Goal: Task Accomplishment & Management: Use online tool/utility

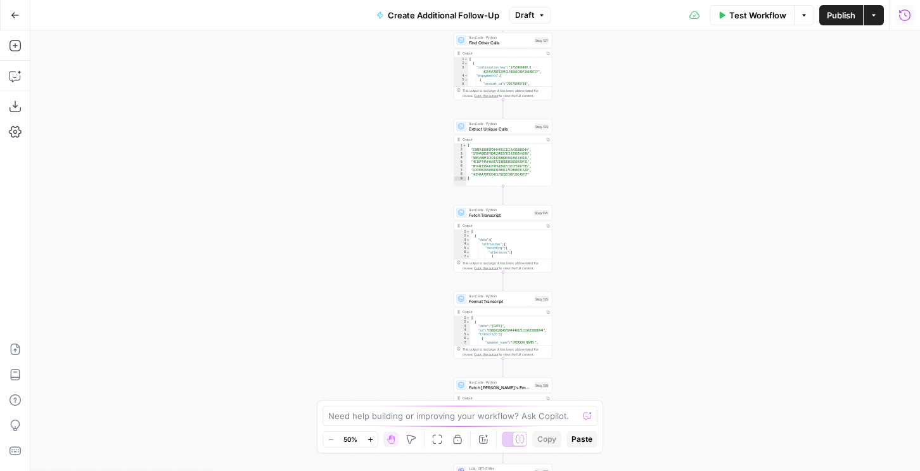
click at [899, 10] on icon "button" at bounding box center [904, 15] width 13 height 13
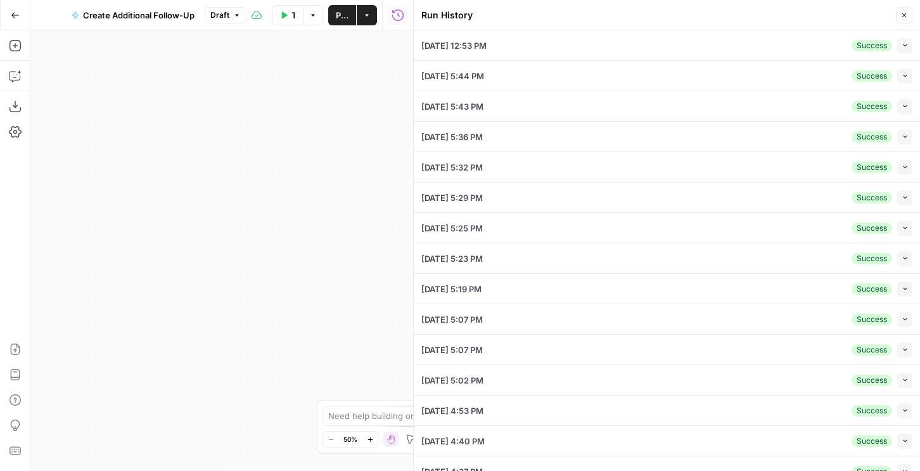
click at [234, 12] on icon "button" at bounding box center [237, 15] width 8 height 8
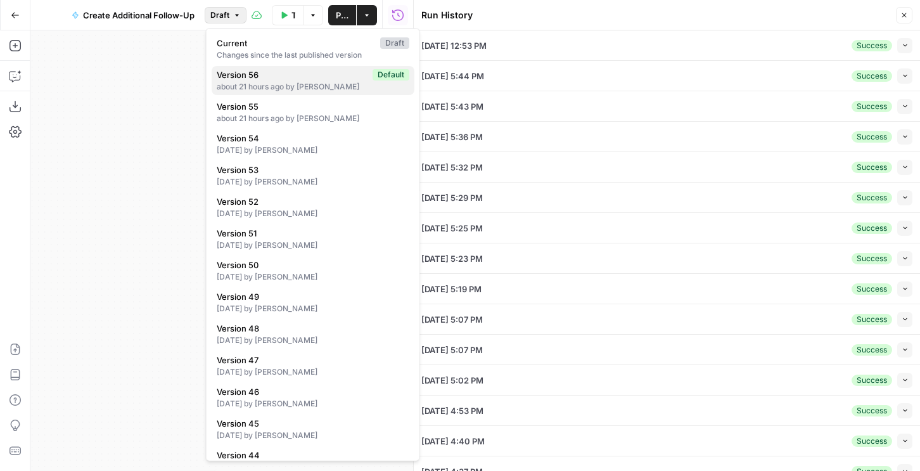
click at [262, 81] on div "about 21 hours ago by Nicole Guercia" at bounding box center [313, 86] width 193 height 11
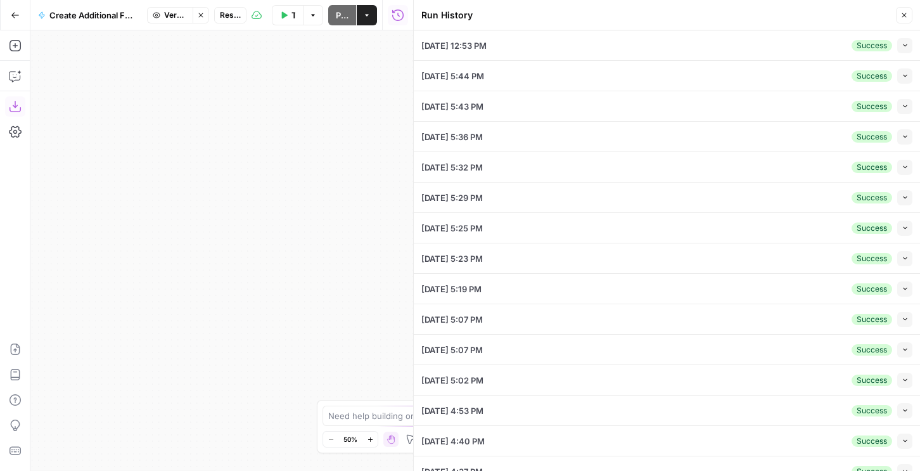
click at [20, 112] on icon "button" at bounding box center [15, 106] width 13 height 13
click at [180, 15] on span "Version 56" at bounding box center [175, 15] width 23 height 11
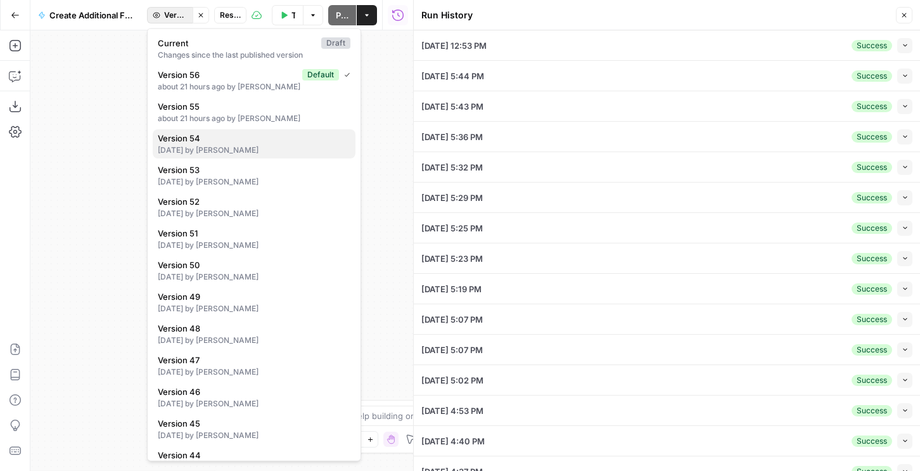
click at [198, 136] on span "Version 54" at bounding box center [251, 138] width 187 height 13
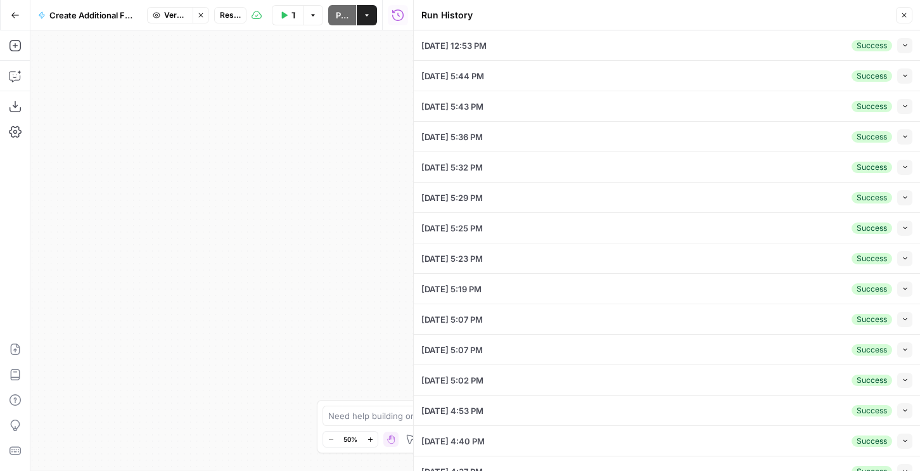
click at [232, 14] on span "Restore" at bounding box center [230, 15] width 21 height 11
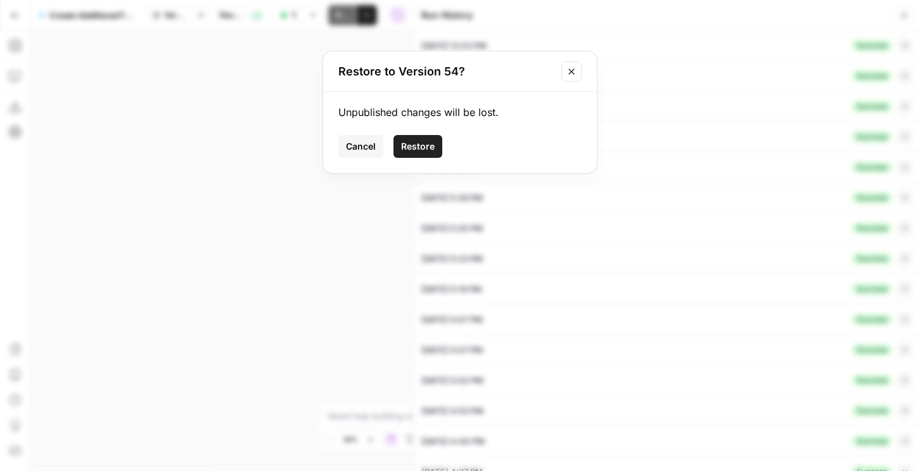
click at [431, 145] on span "Restore" at bounding box center [418, 146] width 34 height 13
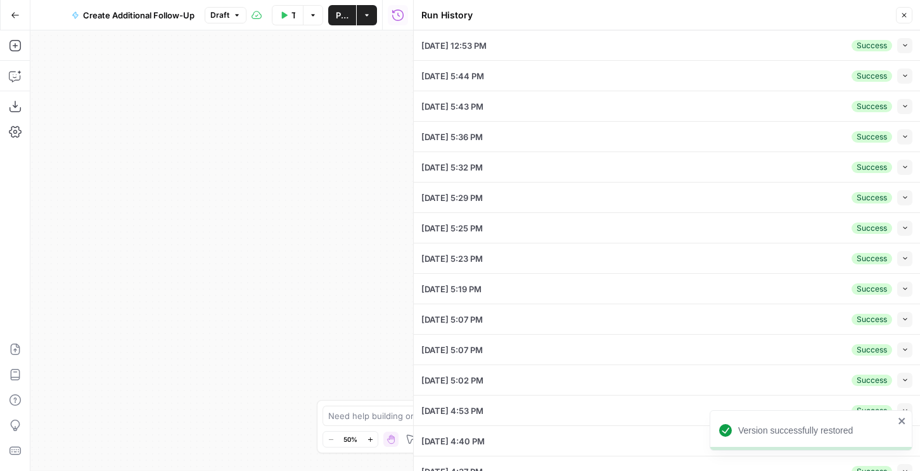
click at [906, 44] on icon "button" at bounding box center [905, 45] width 4 height 3
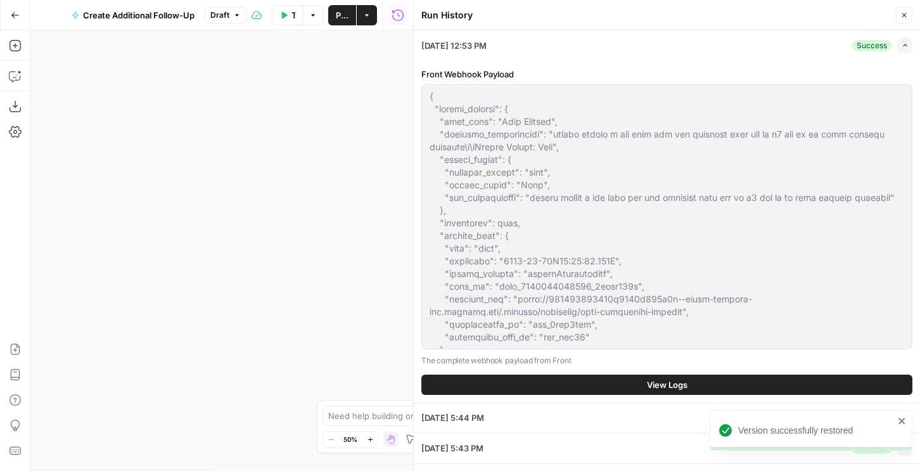
click at [589, 385] on button "View Logs" at bounding box center [666, 384] width 491 height 20
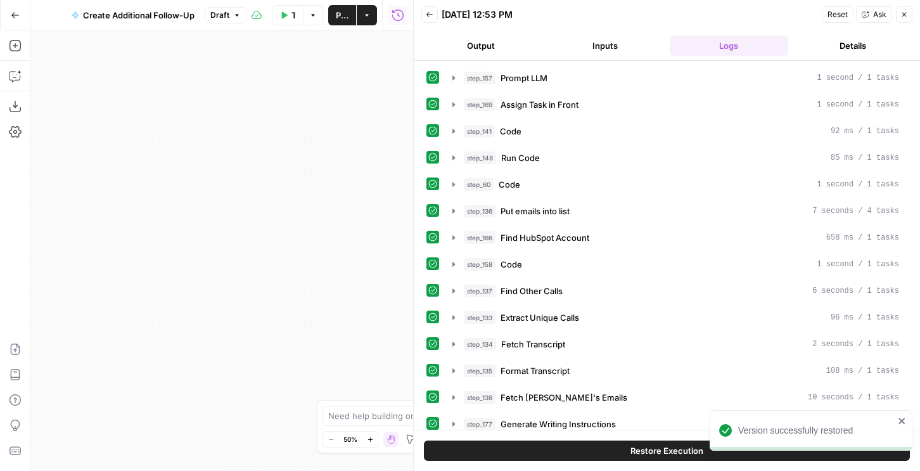
click at [594, 444] on button "Restore Execution" at bounding box center [667, 450] width 486 height 20
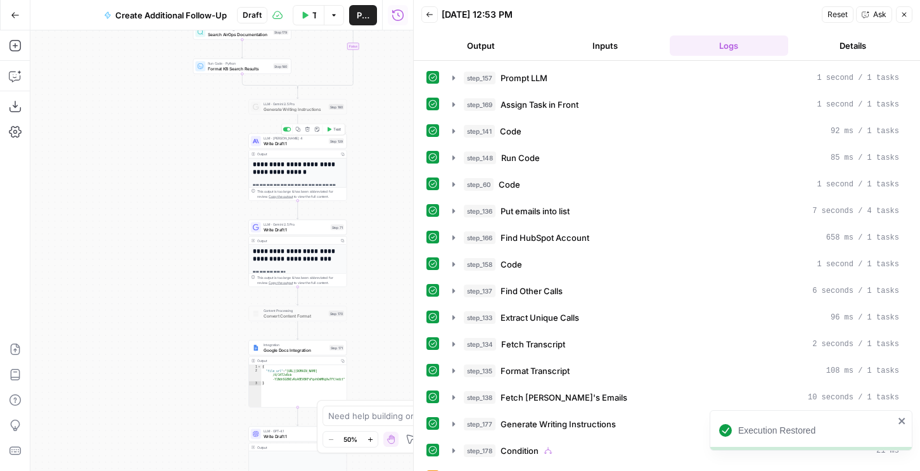
click at [334, 127] on span "Test" at bounding box center [337, 130] width 8 height 6
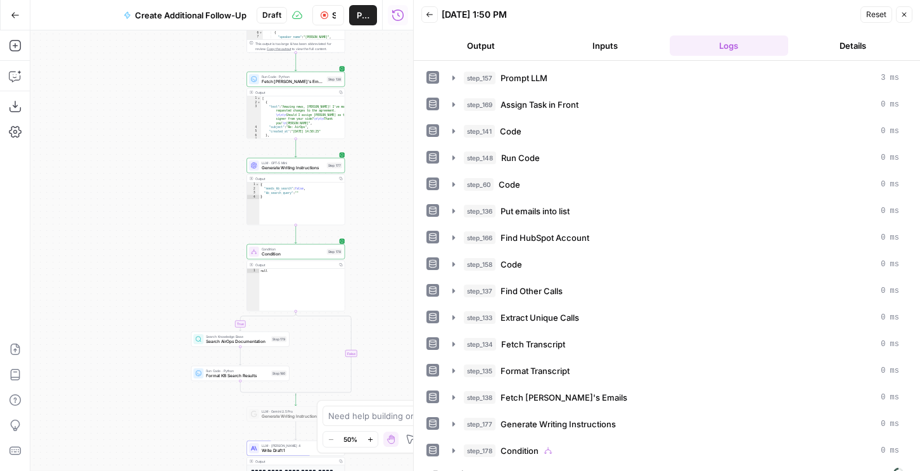
click at [484, 48] on button "Output" at bounding box center [480, 45] width 119 height 20
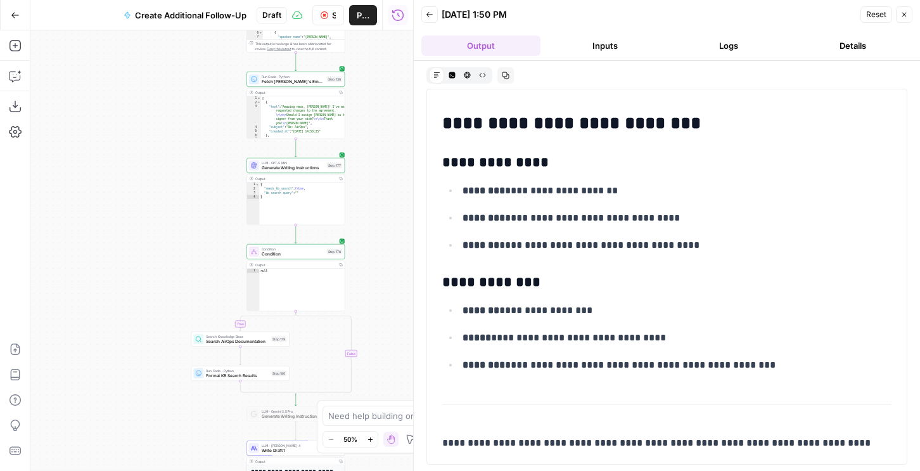
scroll to position [2575, 0]
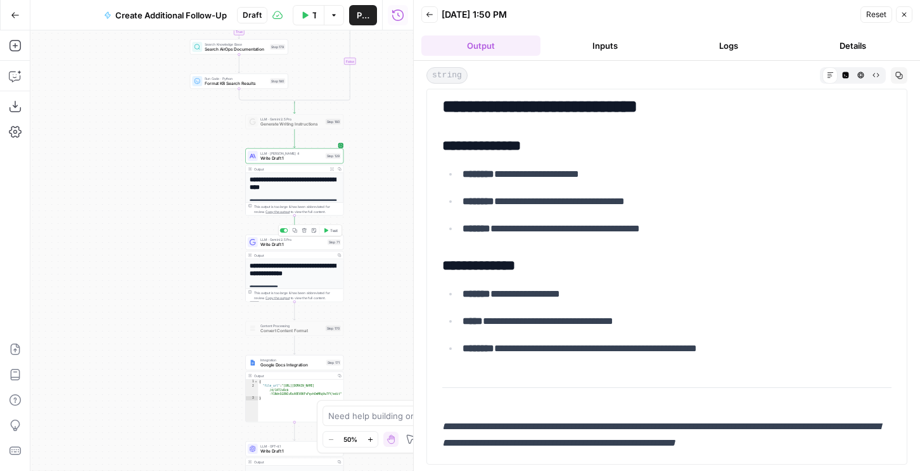
click at [331, 230] on span "Test" at bounding box center [334, 230] width 8 height 6
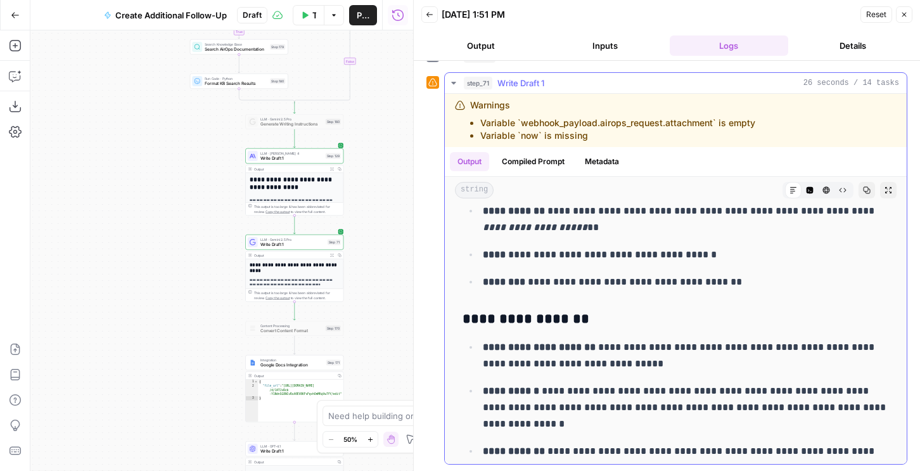
scroll to position [950, 0]
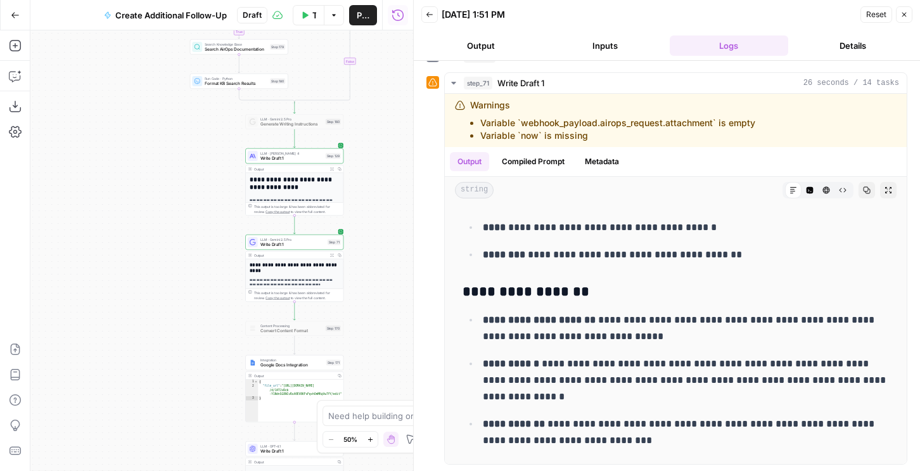
click at [280, 246] on span "Write Draft 1" at bounding box center [292, 244] width 65 height 6
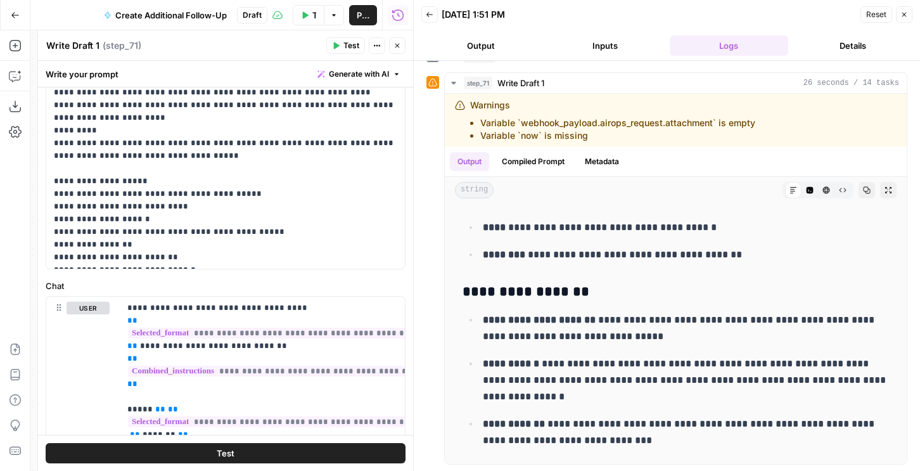
scroll to position [943, 0]
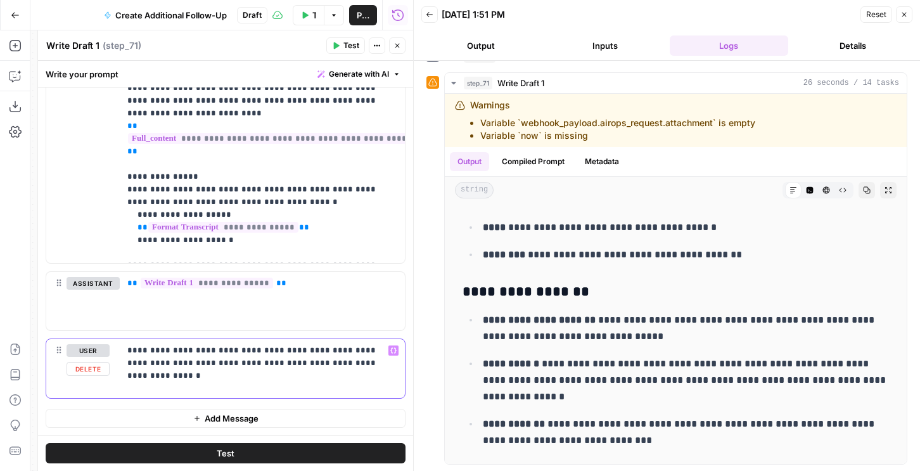
click at [331, 367] on p "**********" at bounding box center [262, 356] width 270 height 25
click at [351, 365] on p "**********" at bounding box center [262, 356] width 270 height 25
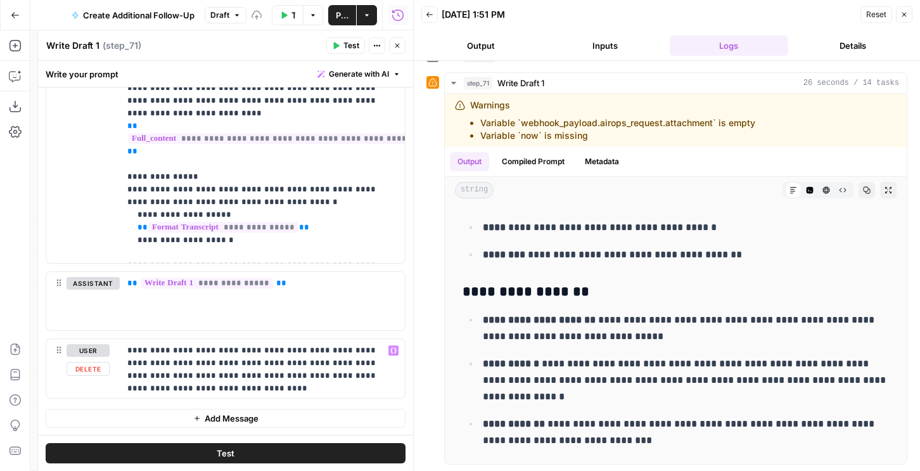
click at [298, 440] on div "Test" at bounding box center [225, 452] width 375 height 36
click at [295, 453] on button "Test" at bounding box center [226, 453] width 360 height 20
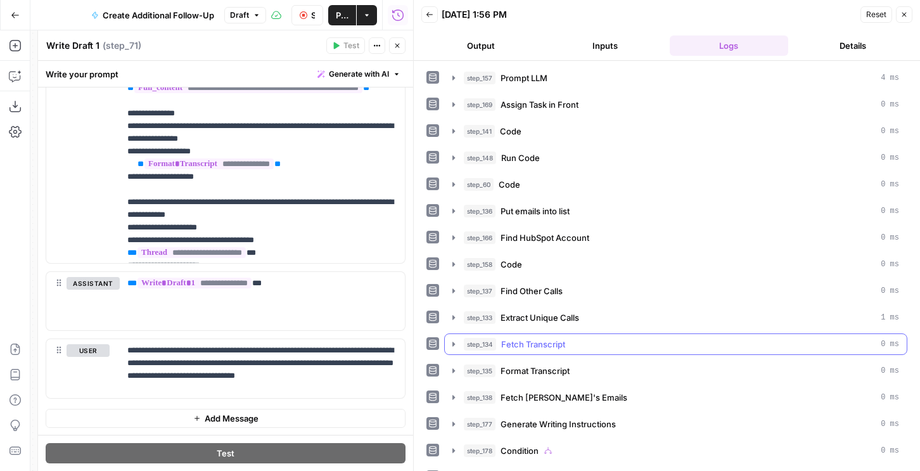
click at [476, 46] on button "Output" at bounding box center [480, 45] width 119 height 20
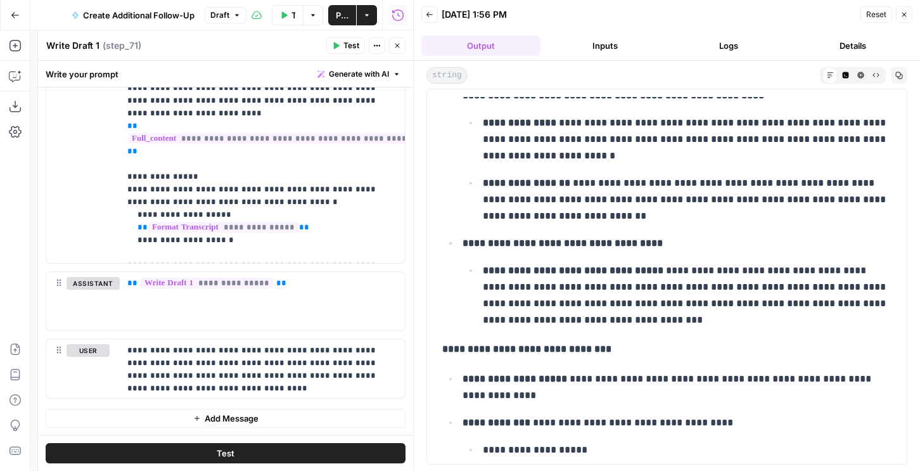
scroll to position [1019, 0]
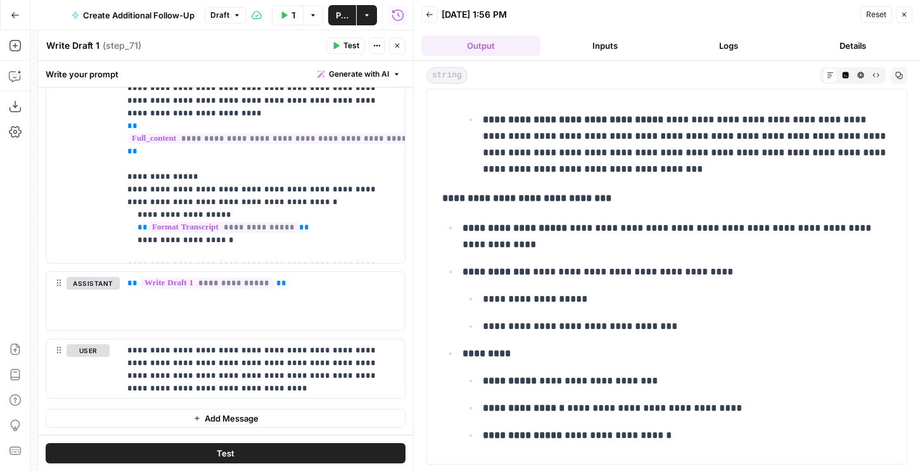
click at [398, 42] on icon "button" at bounding box center [397, 46] width 8 height 8
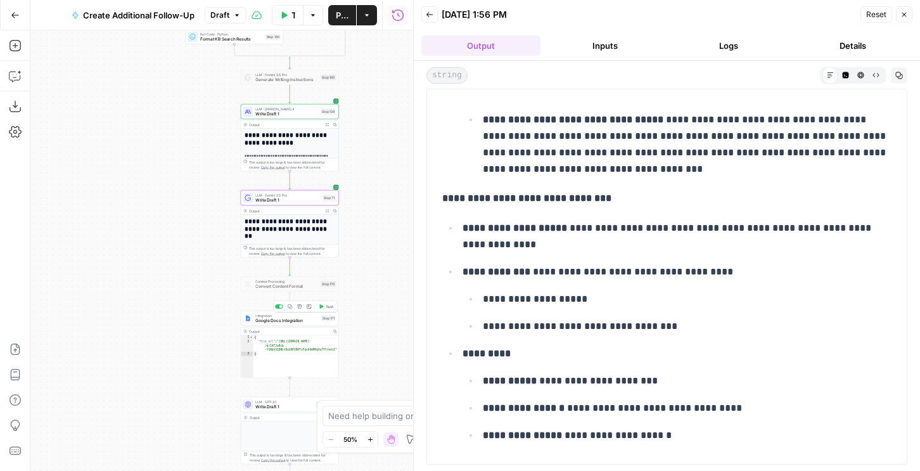
click at [329, 304] on span "Test" at bounding box center [330, 306] width 8 height 6
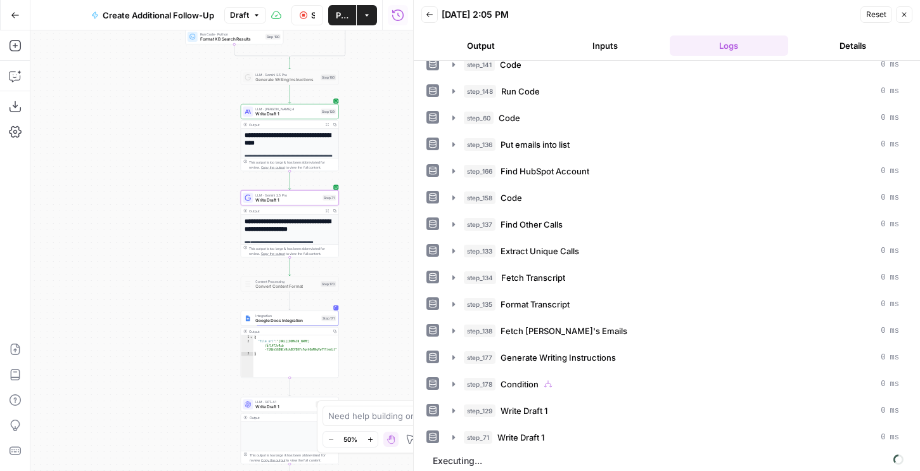
scroll to position [73, 0]
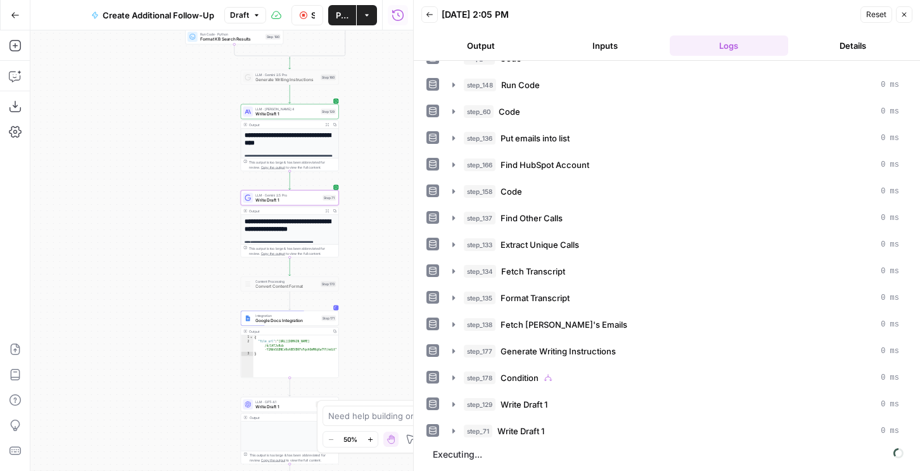
click at [484, 48] on button "Output" at bounding box center [480, 45] width 119 height 20
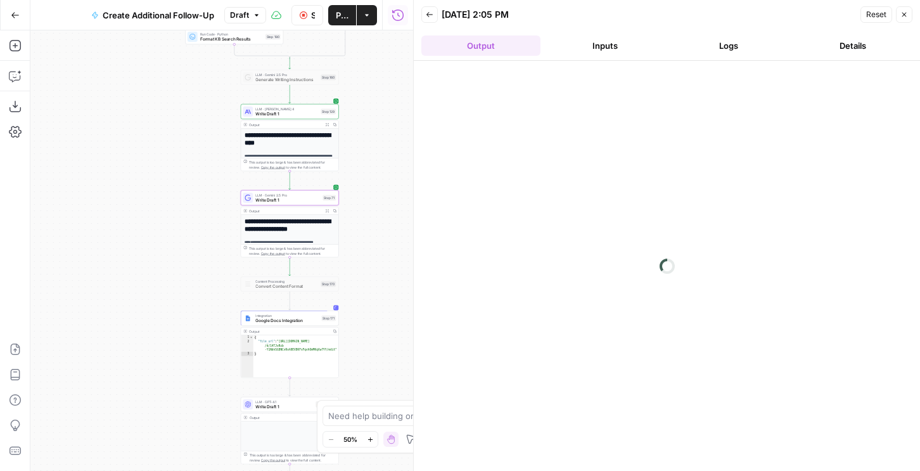
scroll to position [0, 0]
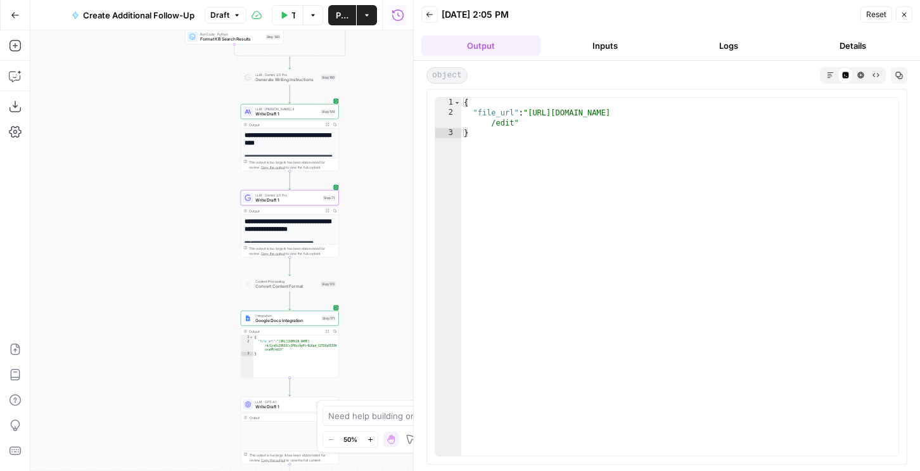
click at [821, 72] on div "Markdown Code Editor HTML Viewer Raw Output" at bounding box center [853, 75] width 66 height 16
click at [828, 75] on icon "button" at bounding box center [830, 75] width 7 height 7
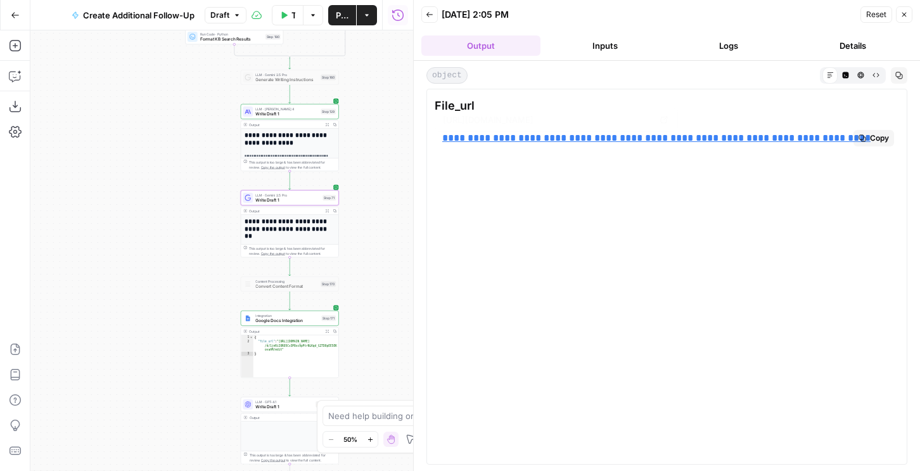
click at [621, 137] on link "**********" at bounding box center [656, 138] width 428 height 10
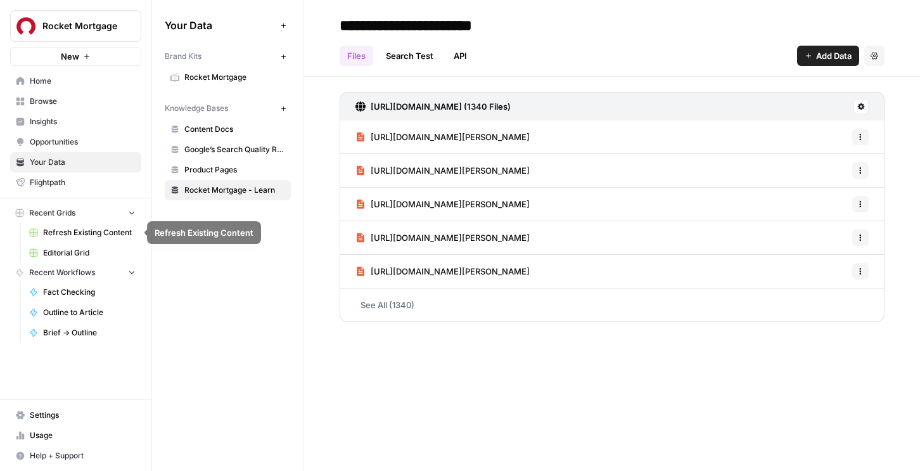
click at [77, 253] on span "Editorial Grid" at bounding box center [89, 252] width 92 height 11
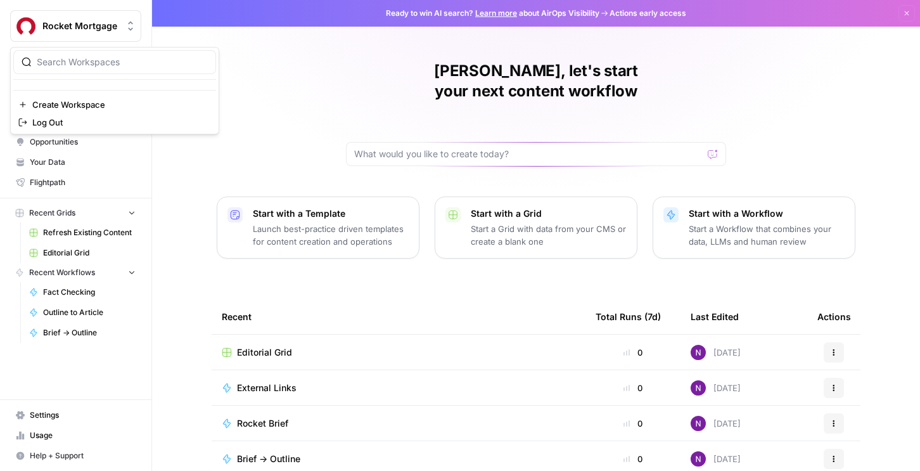
click at [103, 25] on span "Rocket Mortgage" at bounding box center [80, 26] width 77 height 13
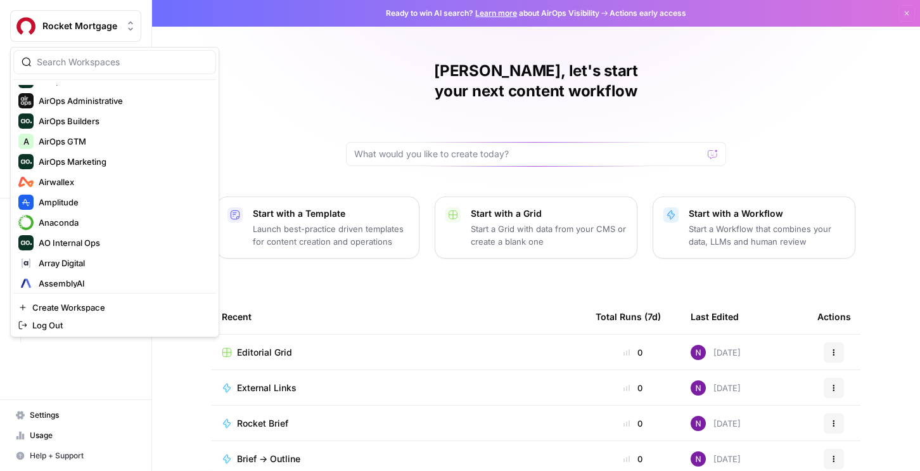
scroll to position [118, 0]
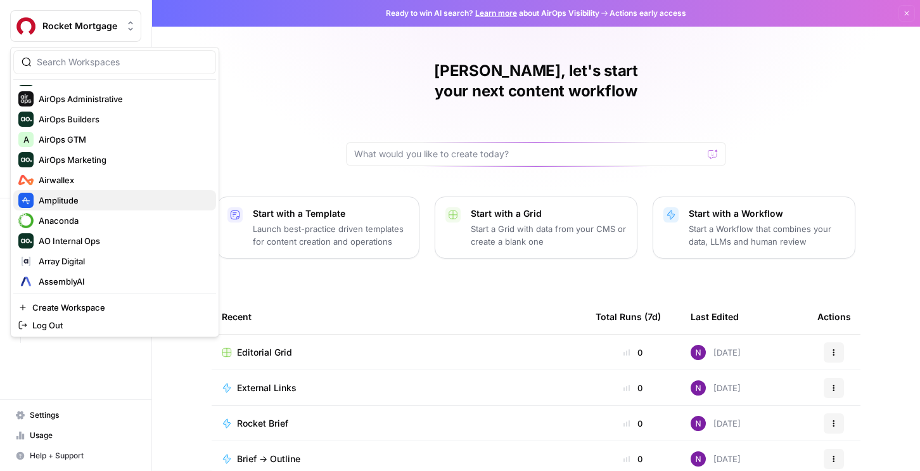
click at [80, 195] on span "Amplitude" at bounding box center [122, 200] width 167 height 13
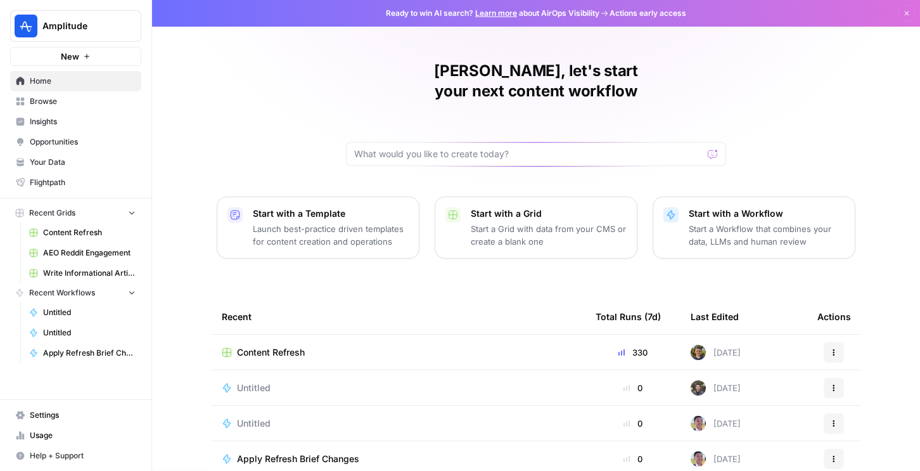
click at [73, 116] on span "Insights" at bounding box center [83, 121] width 106 height 11
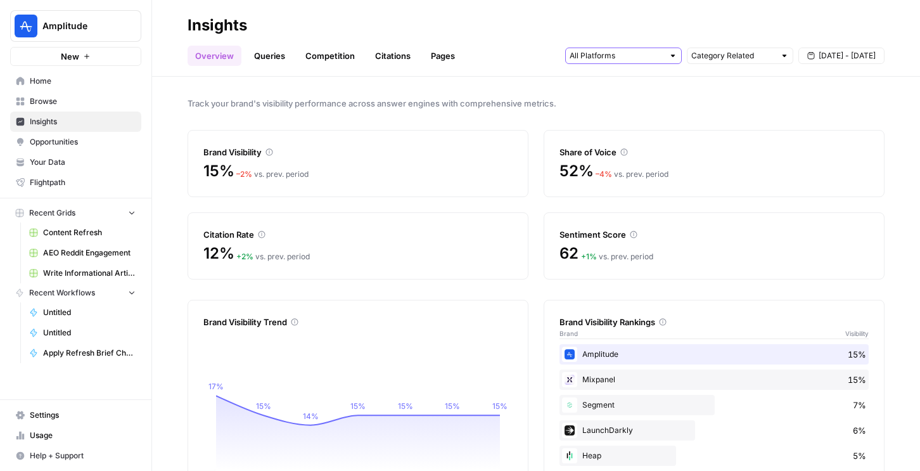
click at [611, 53] on input "text" at bounding box center [616, 55] width 94 height 13
click at [267, 66] on header "Insights Overview Queries Competition Citations Pages Category Related Aug 28 -…" at bounding box center [536, 38] width 768 height 77
click at [267, 59] on link "Queries" at bounding box center [269, 56] width 46 height 20
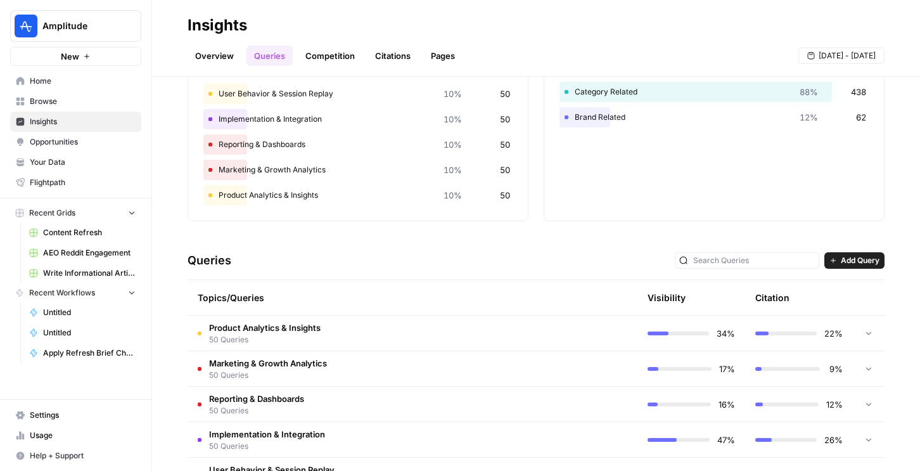
scroll to position [96, 0]
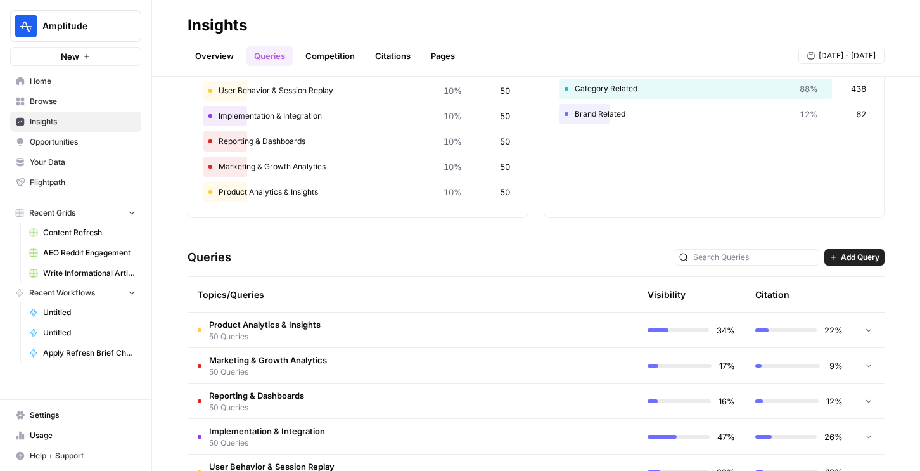
click at [337, 337] on td "Product Analytics & Insights 50 Queries" at bounding box center [358, 329] width 342 height 35
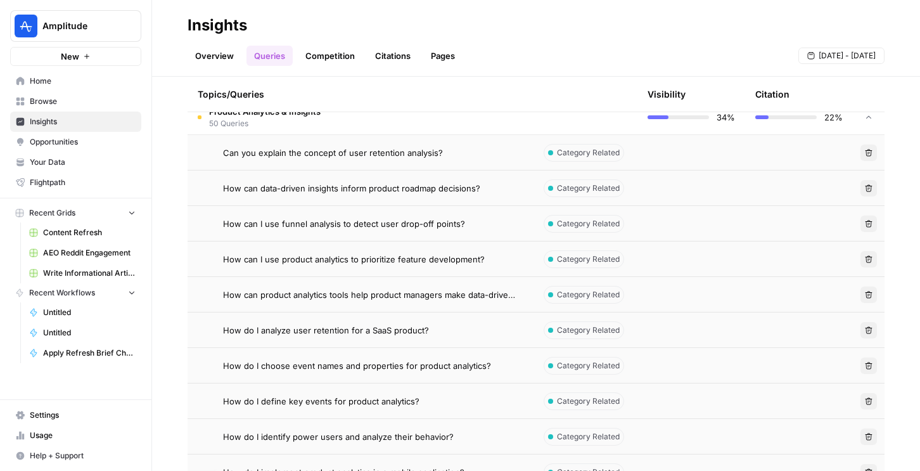
scroll to position [332, 0]
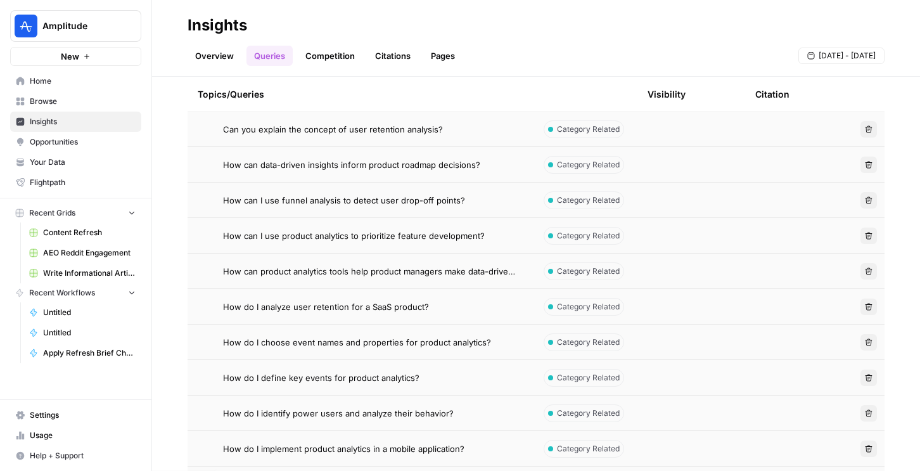
click at [462, 169] on span "How can data-driven insights inform product roadmap decisions?" at bounding box center [351, 164] width 257 height 13
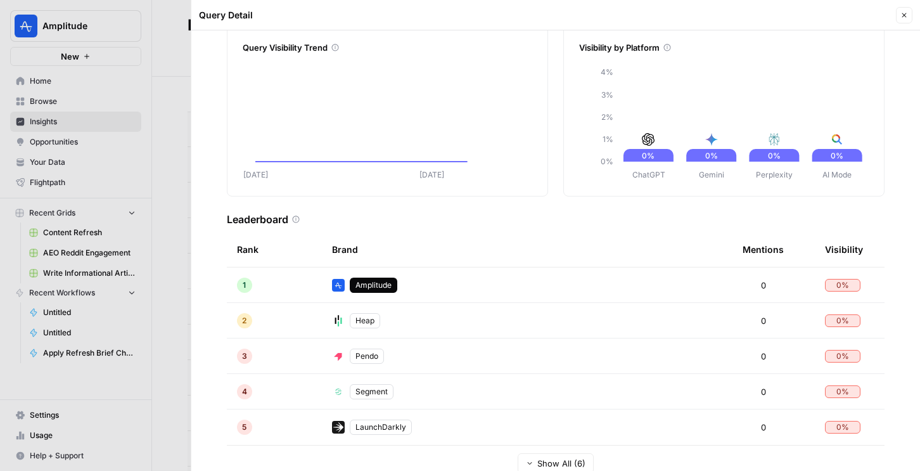
scroll to position [70, 0]
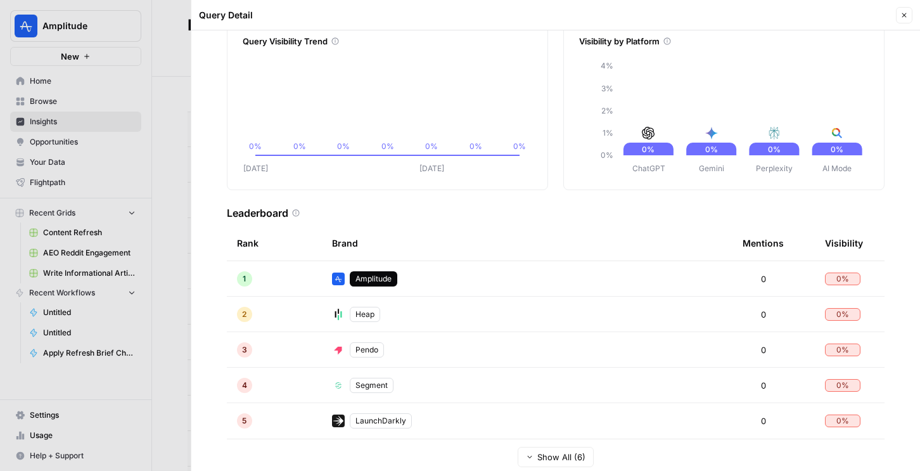
click at [902, 17] on icon "button" at bounding box center [904, 15] width 4 height 4
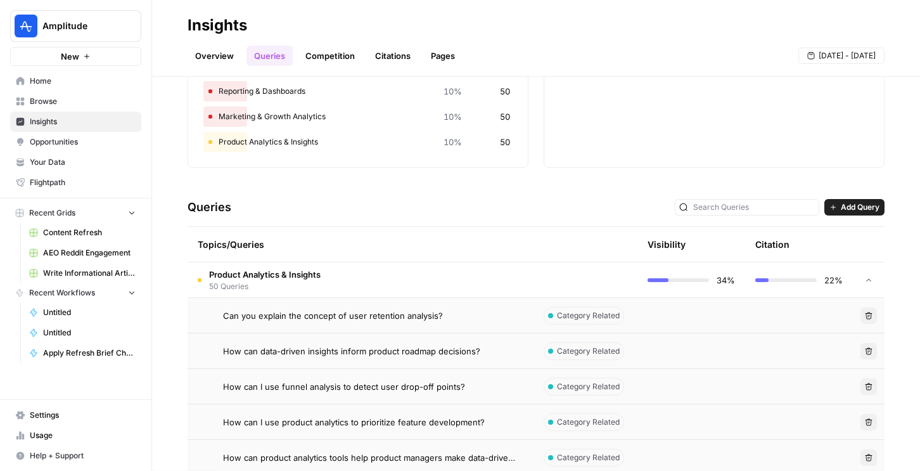
scroll to position [70, 0]
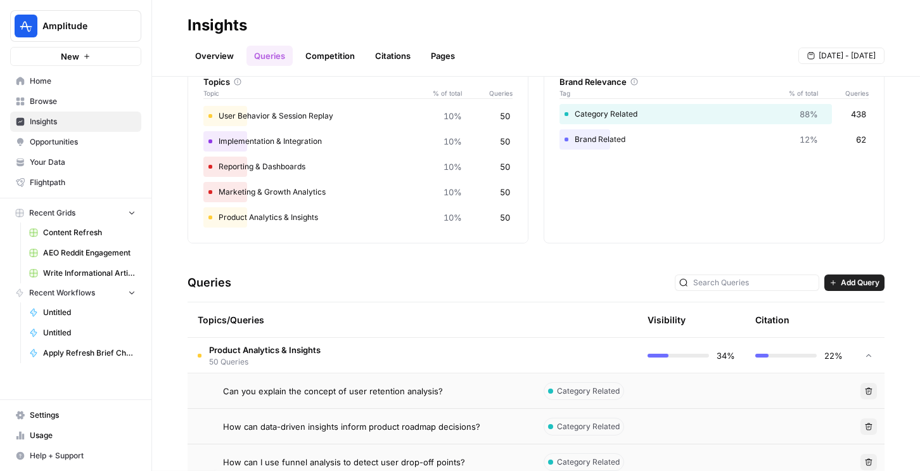
click at [319, 356] on span "50 Queries" at bounding box center [264, 361] width 111 height 11
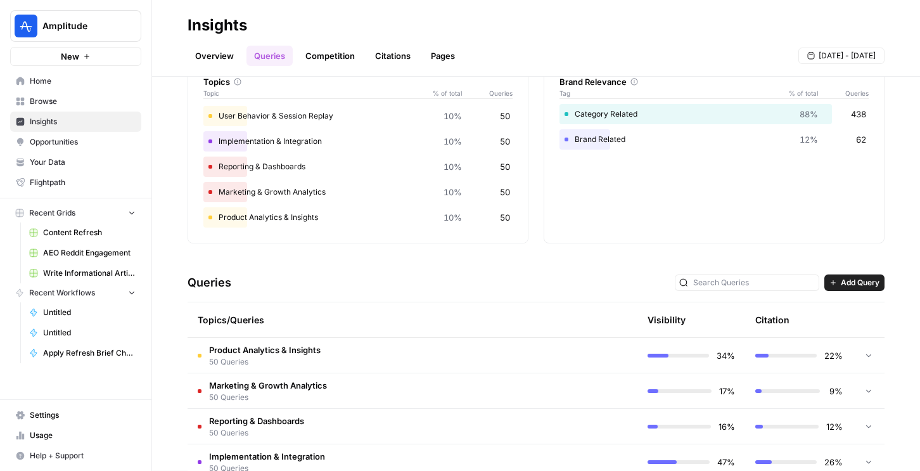
scroll to position [312, 0]
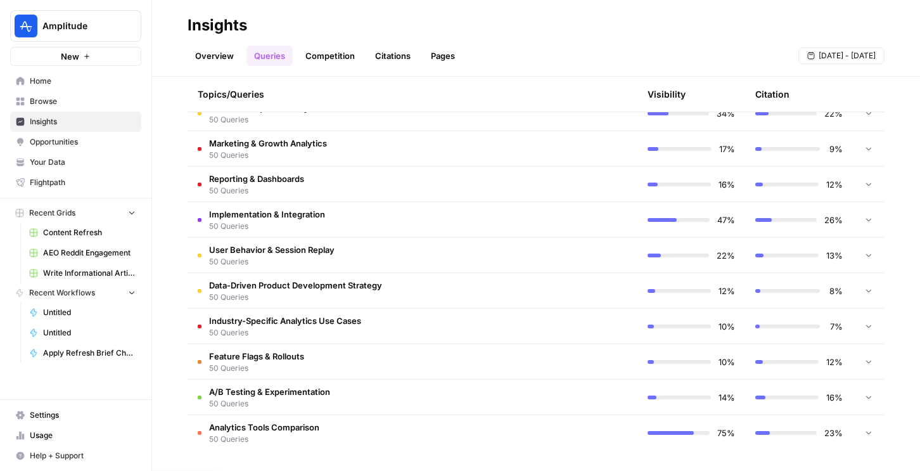
click at [400, 434] on td "Analytics Tools Comparison 50 Queries" at bounding box center [358, 432] width 342 height 35
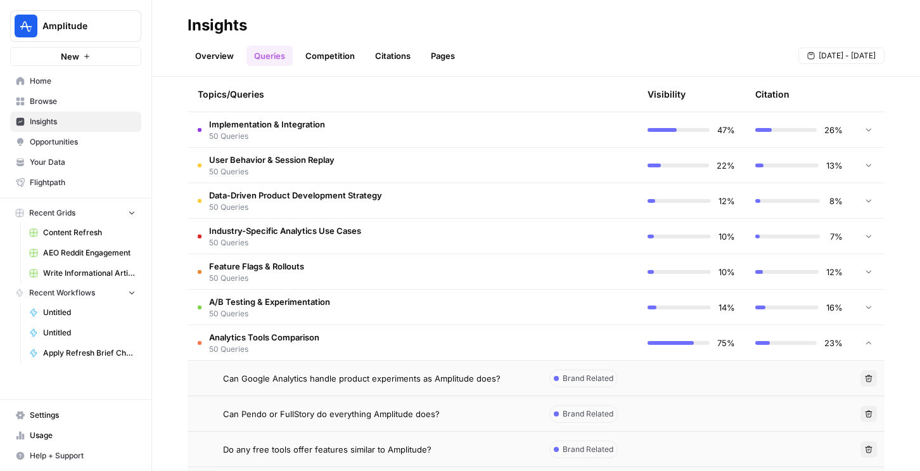
scroll to position [549, 0]
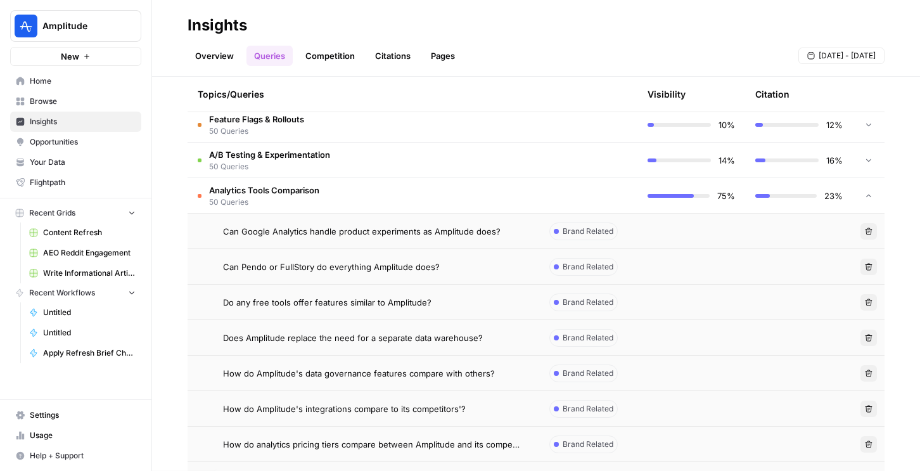
click at [364, 340] on span "Does Amplitude replace the need for a separate data warehouse?" at bounding box center [353, 337] width 260 height 13
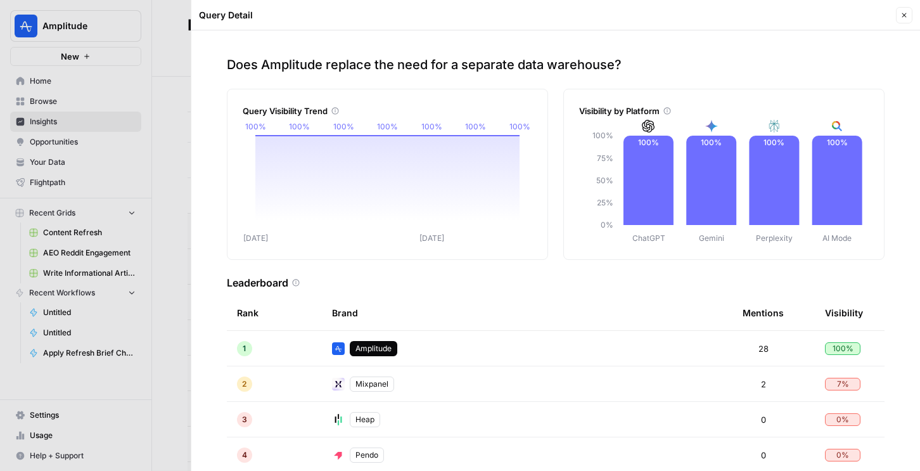
click at [906, 8] on button "Close" at bounding box center [904, 15] width 16 height 16
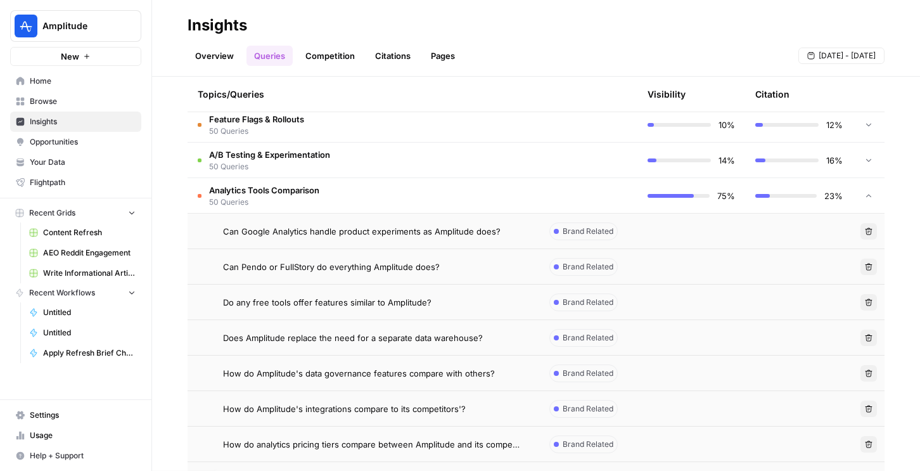
scroll to position [725, 0]
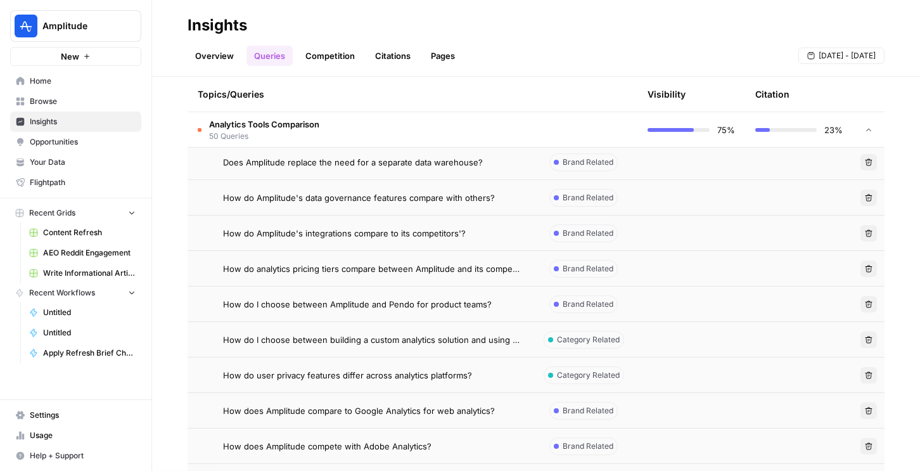
click at [430, 360] on td "How do user privacy features differ across analytics platforms?" at bounding box center [358, 374] width 342 height 35
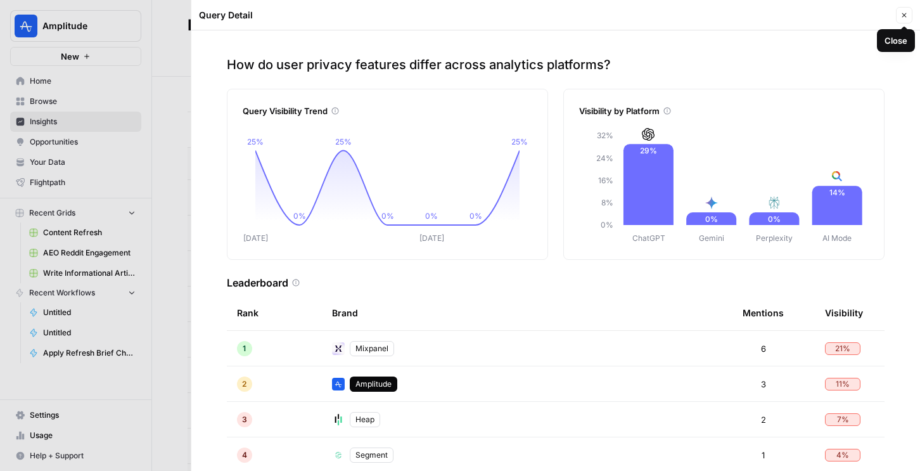
click at [906, 13] on icon "button" at bounding box center [904, 15] width 8 height 8
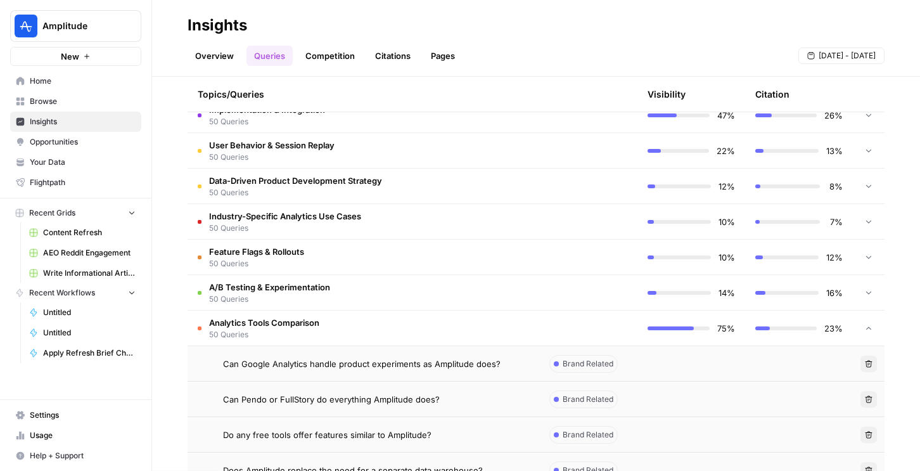
click at [354, 316] on td "Analytics Tools Comparison 50 Queries" at bounding box center [358, 327] width 342 height 35
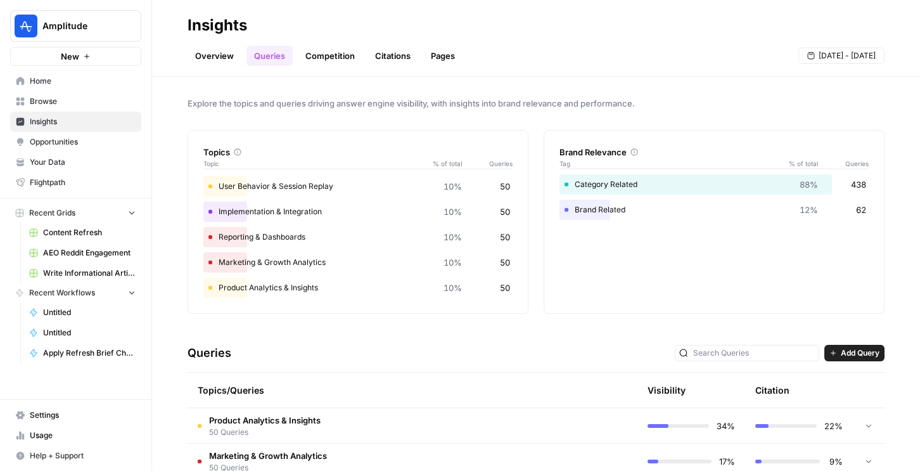
click at [448, 53] on link "Pages" at bounding box center [442, 56] width 39 height 20
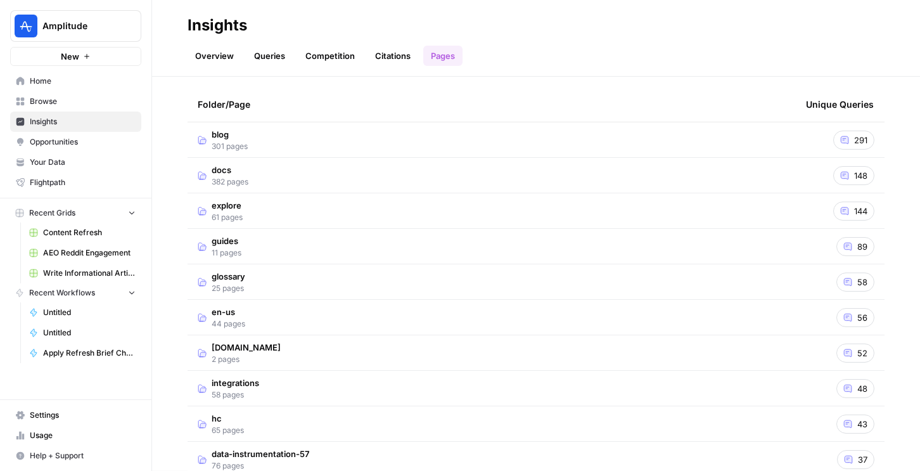
scroll to position [28, 0]
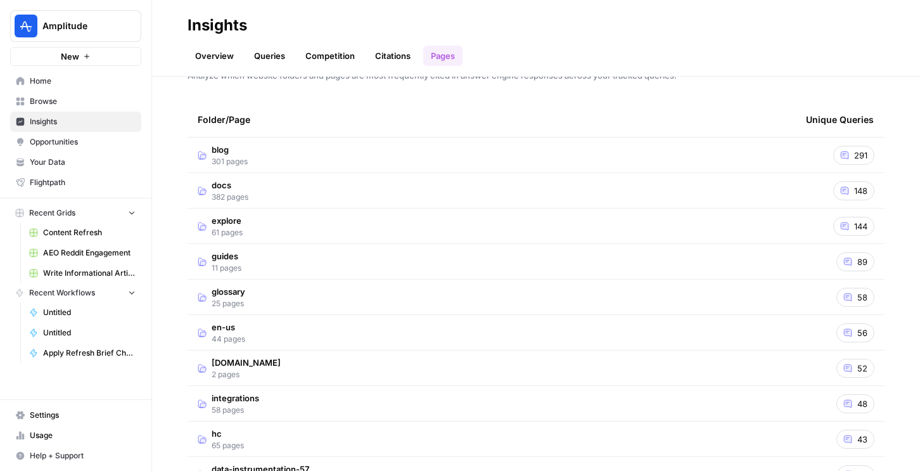
click at [857, 370] on span "52" at bounding box center [862, 368] width 10 height 13
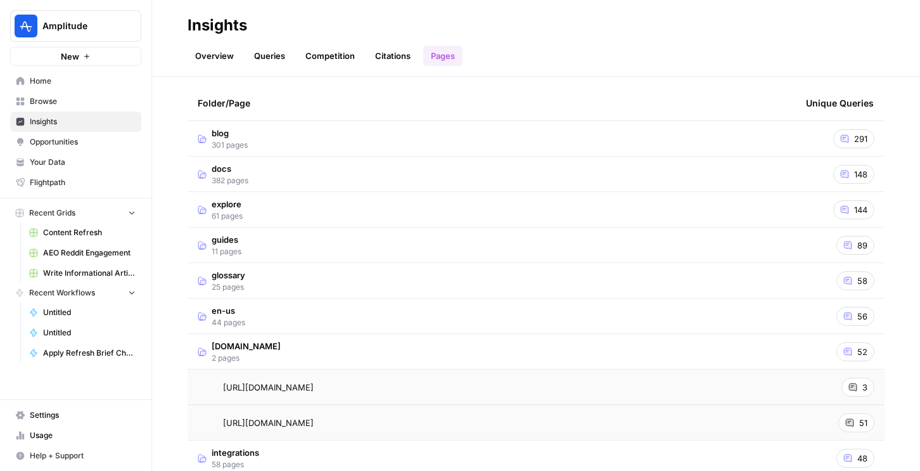
scroll to position [54, 0]
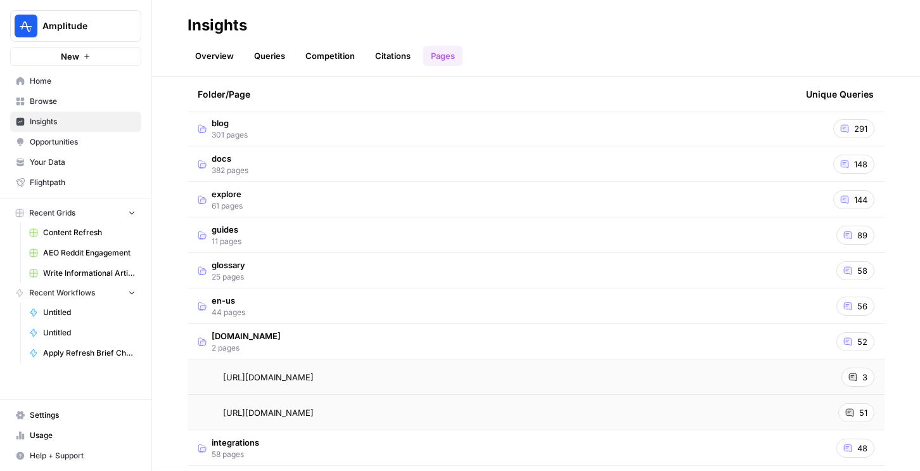
click at [861, 340] on span "52" at bounding box center [862, 341] width 10 height 13
click at [851, 339] on icon at bounding box center [848, 342] width 8 height 8
click at [857, 300] on span "56" at bounding box center [862, 306] width 10 height 13
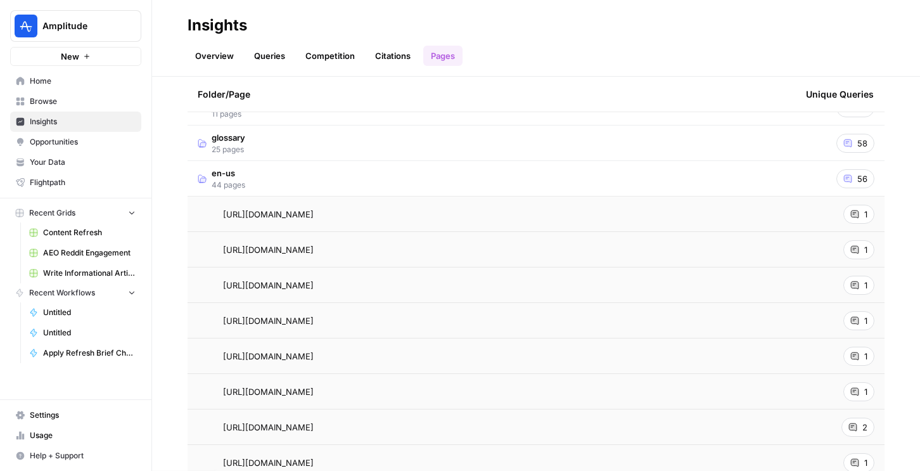
click at [853, 257] on div "1" at bounding box center [858, 249] width 31 height 19
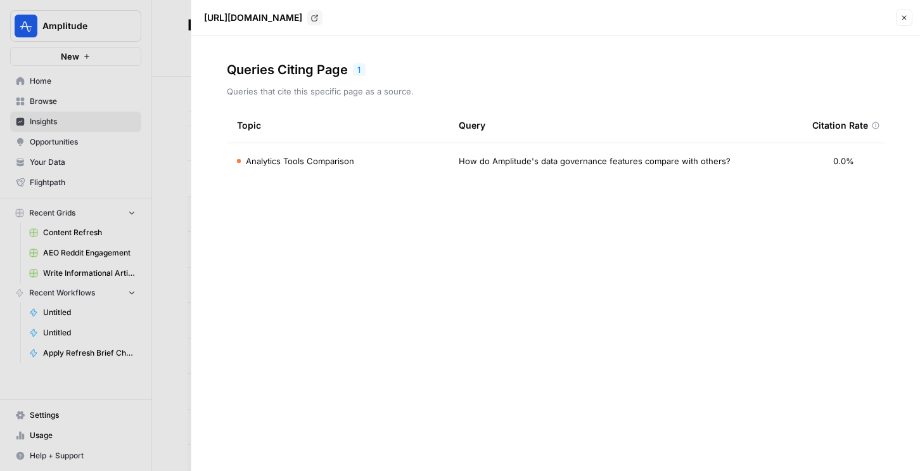
drag, startPoint x: 469, startPoint y: 161, endPoint x: 661, endPoint y: 163, distance: 191.9
click at [661, 163] on span "How do Amplitude's data governance features compare with others?" at bounding box center [595, 161] width 272 height 13
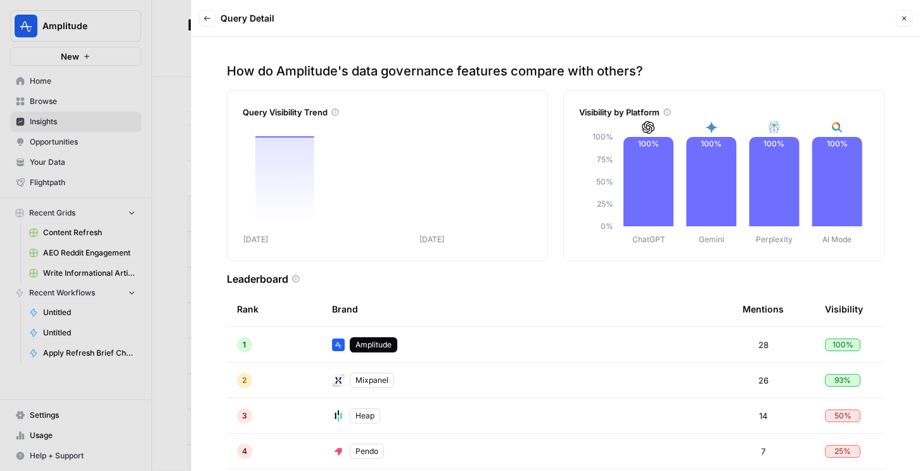
click at [905, 20] on icon "button" at bounding box center [904, 18] width 4 height 4
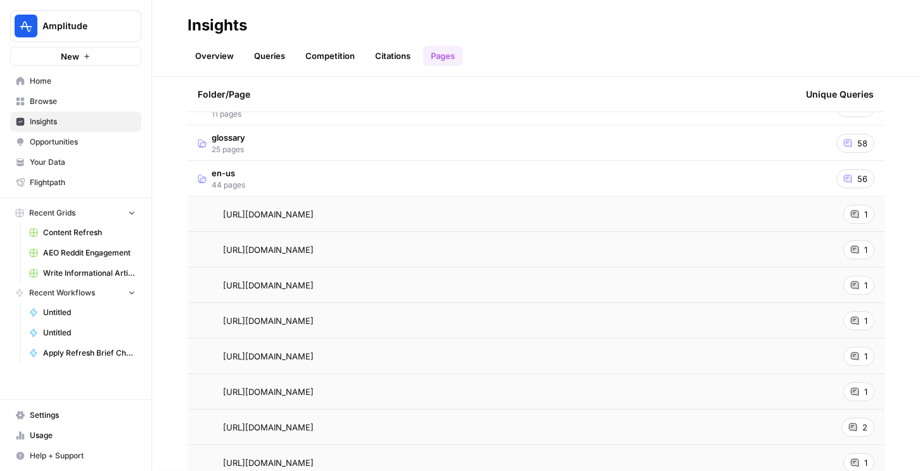
click at [241, 42] on div "Overview Queries Competition Citations Pages" at bounding box center [535, 50] width 697 height 30
click at [227, 51] on link "Overview" at bounding box center [214, 56] width 54 height 20
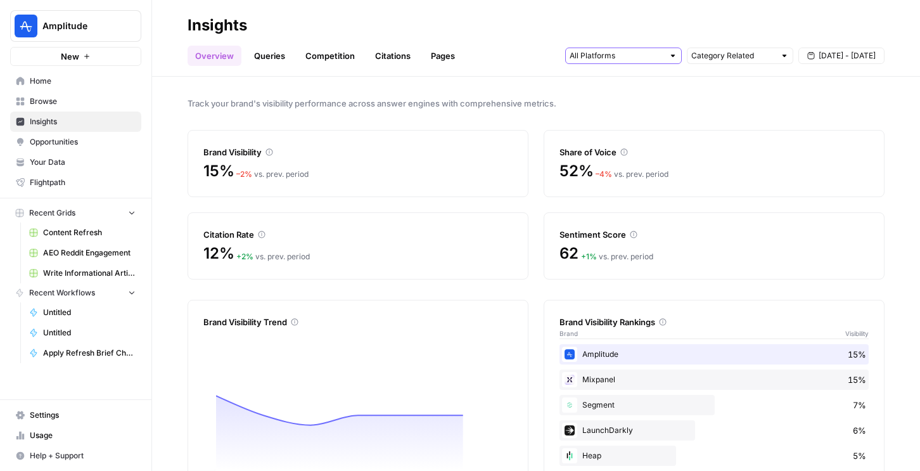
click at [628, 60] on input "text" at bounding box center [616, 55] width 94 height 13
click at [512, 48] on div "Overview Queries Competition Citations Pages Category Related Aug 28 - Sep 3" at bounding box center [535, 50] width 697 height 30
click at [103, 18] on button "Amplitude" at bounding box center [75, 26] width 131 height 32
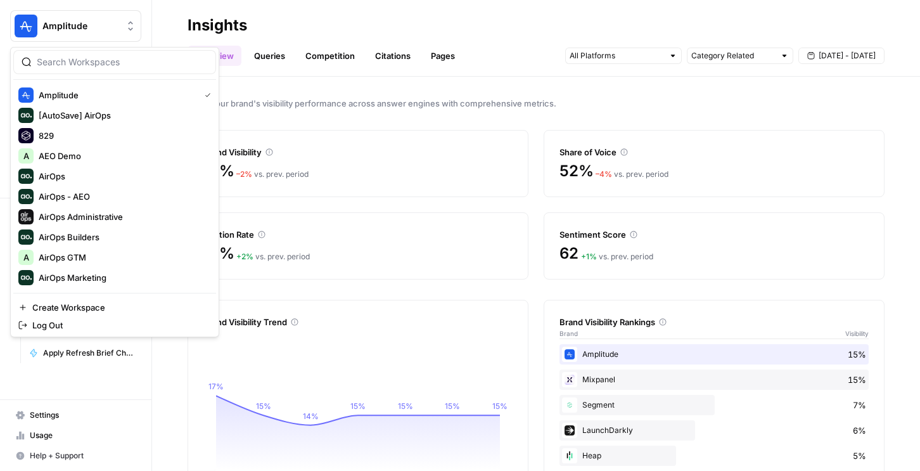
click at [312, 116] on div "Track your brand's visibility performance across answer engines with comprehens…" at bounding box center [536, 274] width 768 height 394
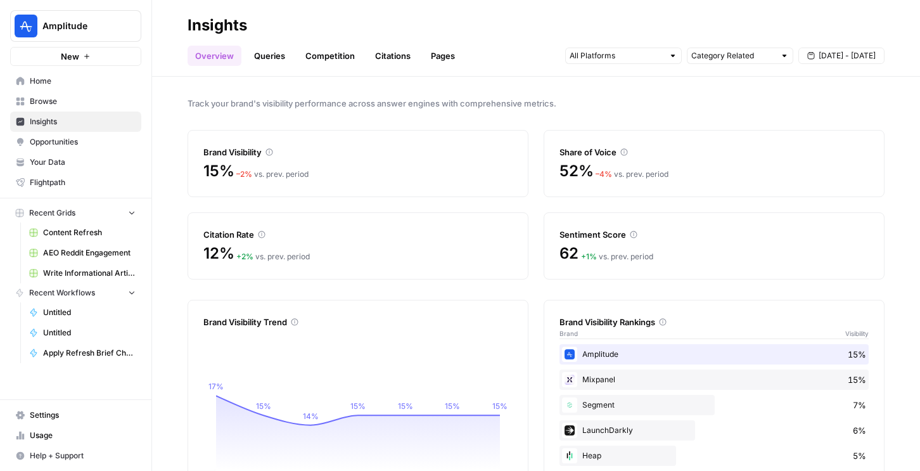
click at [80, 141] on span "Opportunities" at bounding box center [83, 141] width 106 height 11
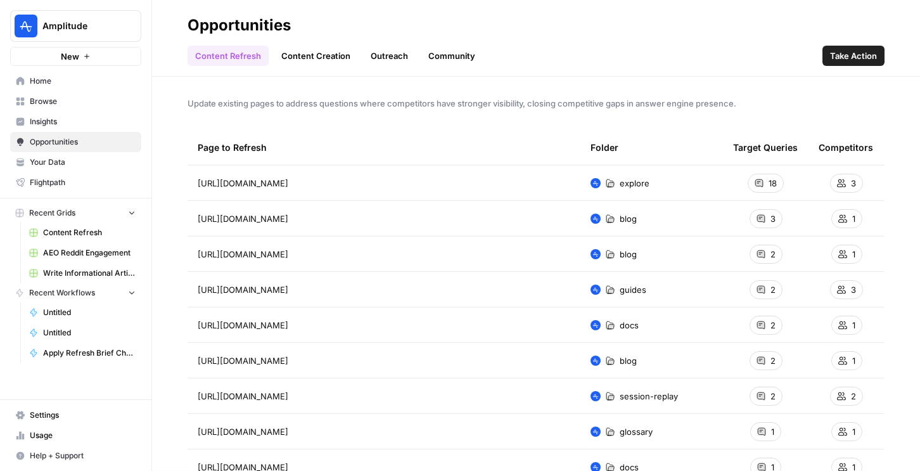
scroll to position [12, 0]
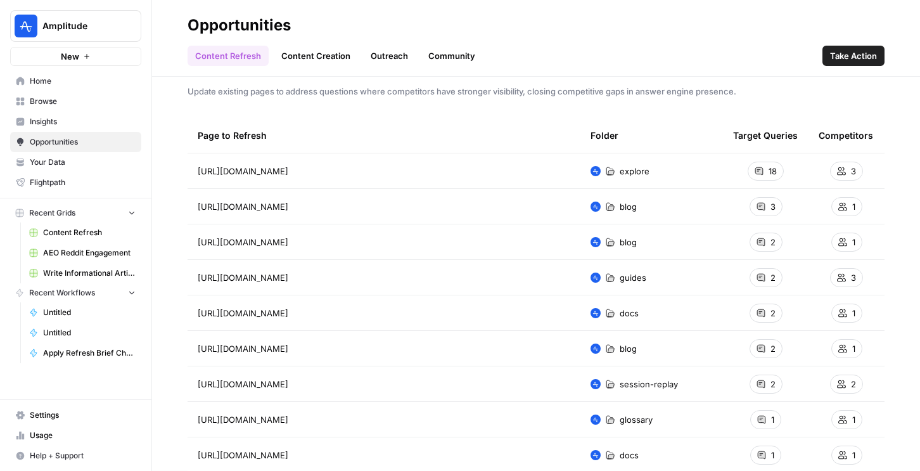
click at [48, 123] on span "Insights" at bounding box center [83, 121] width 106 height 11
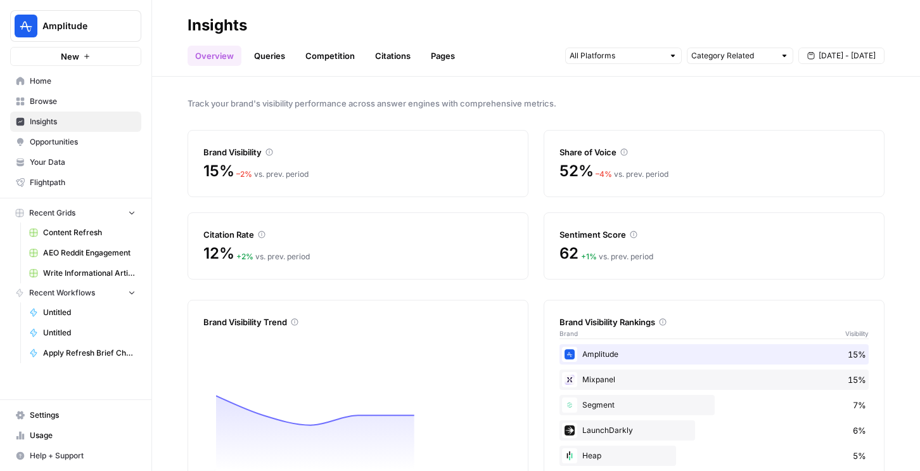
click at [267, 54] on link "Queries" at bounding box center [269, 56] width 46 height 20
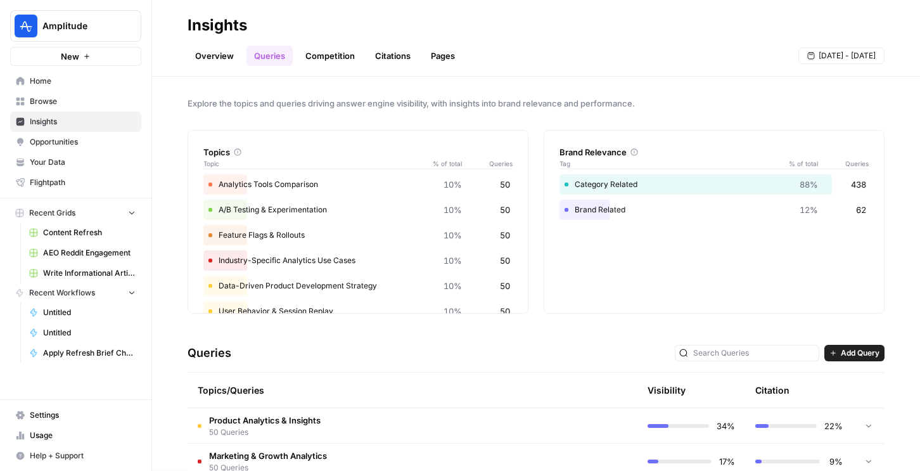
click at [351, 56] on link "Competition" at bounding box center [330, 56] width 65 height 20
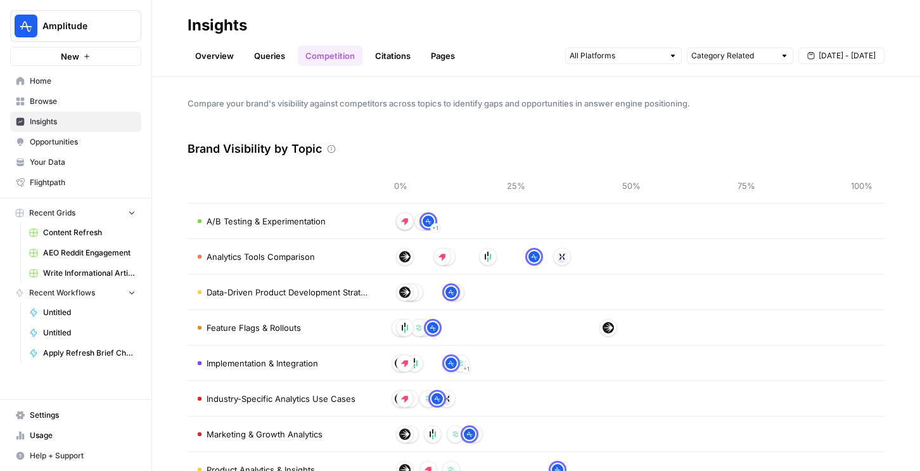
click at [395, 54] on link "Citations" at bounding box center [392, 56] width 51 height 20
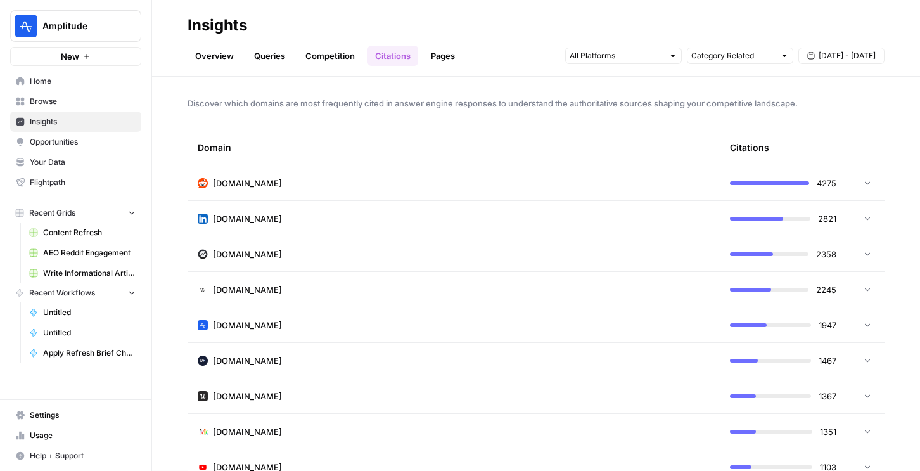
click at [863, 180] on icon at bounding box center [867, 182] width 9 height 9
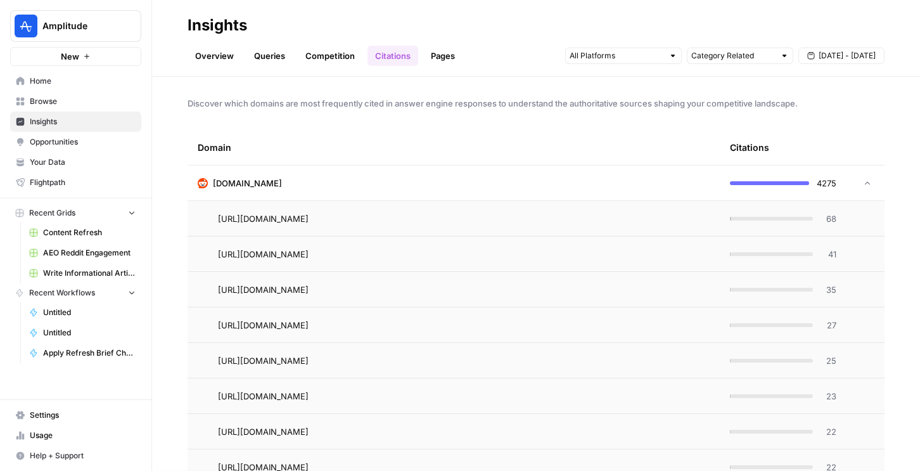
click at [859, 177] on td at bounding box center [865, 182] width 38 height 35
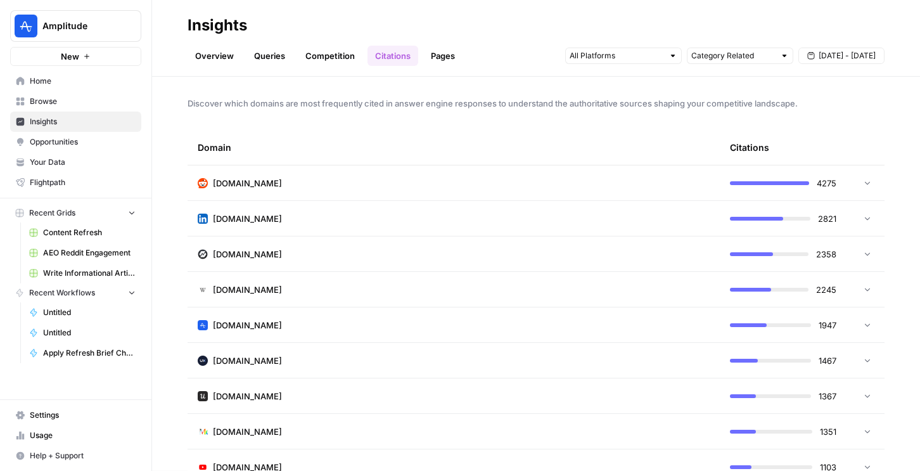
click at [66, 145] on span "Opportunities" at bounding box center [83, 141] width 106 height 11
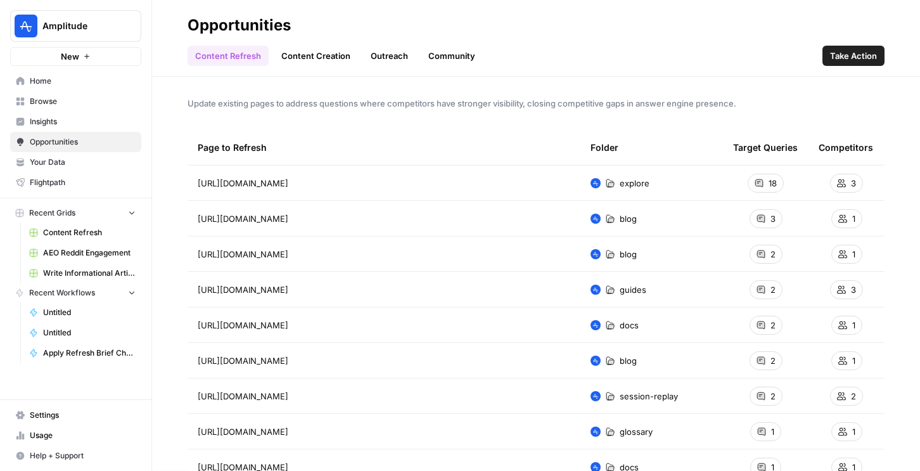
click at [82, 229] on span "Content Refresh" at bounding box center [89, 232] width 92 height 11
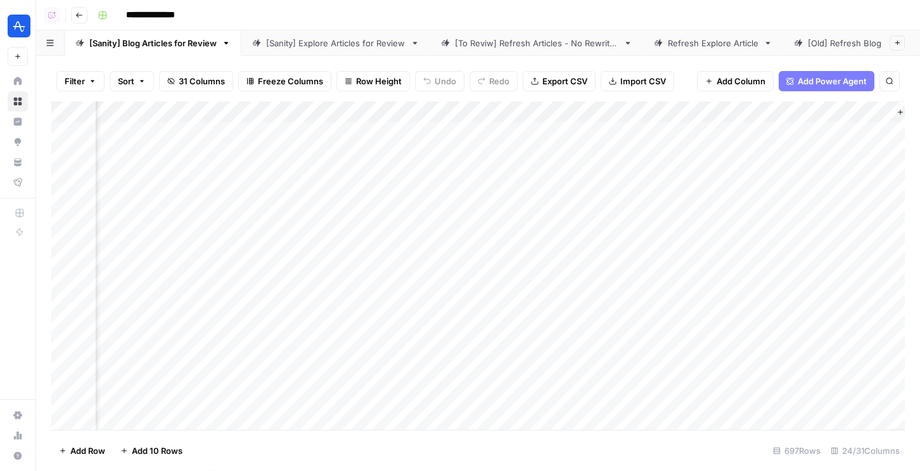
scroll to position [0, 2940]
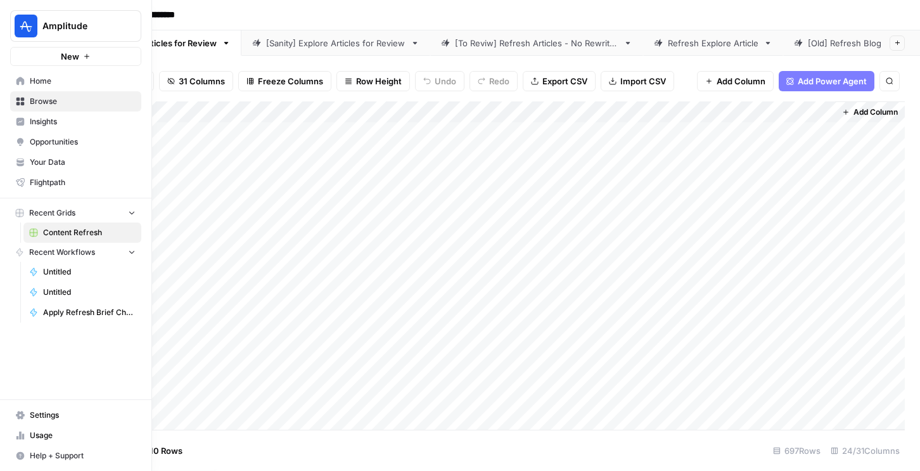
click at [56, 135] on link "Opportunities" at bounding box center [75, 142] width 131 height 20
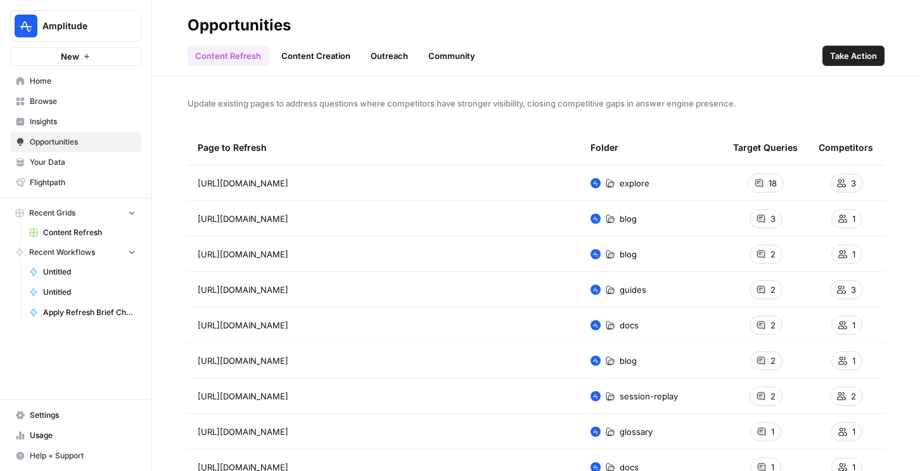
click at [300, 58] on link "Content Creation" at bounding box center [316, 56] width 84 height 20
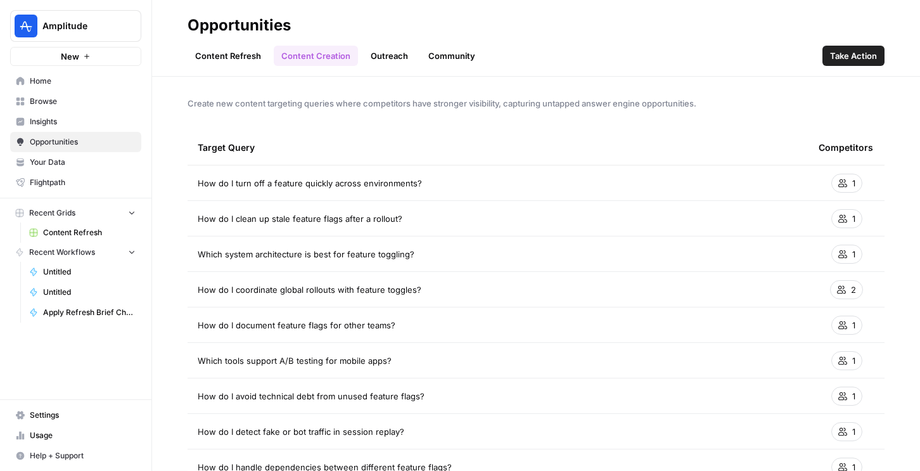
click at [383, 60] on link "Outreach" at bounding box center [389, 56] width 53 height 20
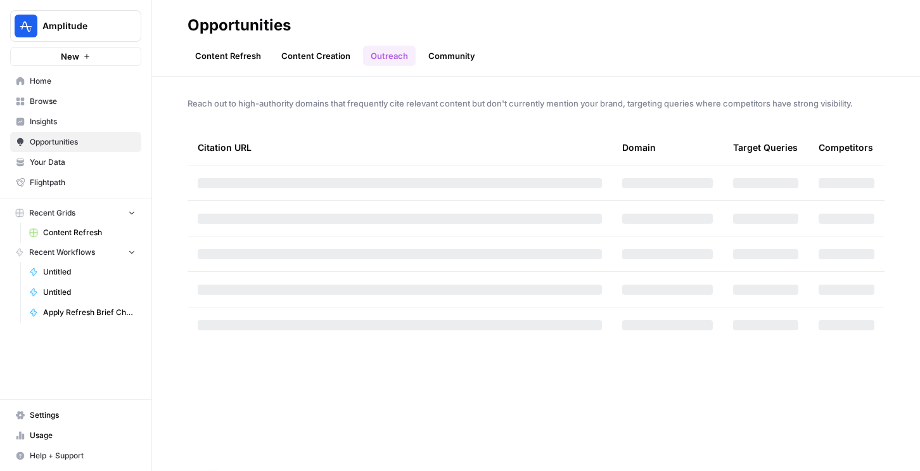
click at [318, 60] on link "Content Creation" at bounding box center [316, 56] width 84 height 20
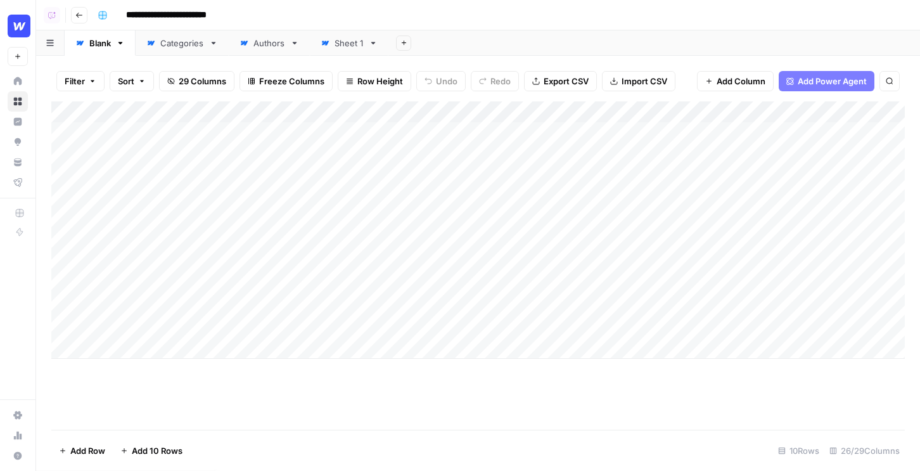
click at [581, 110] on div "Add Column" at bounding box center [477, 229] width 853 height 257
click at [470, 40] on div "Add Sheet" at bounding box center [653, 42] width 531 height 25
click at [590, 115] on div "Add Column" at bounding box center [477, 229] width 853 height 257
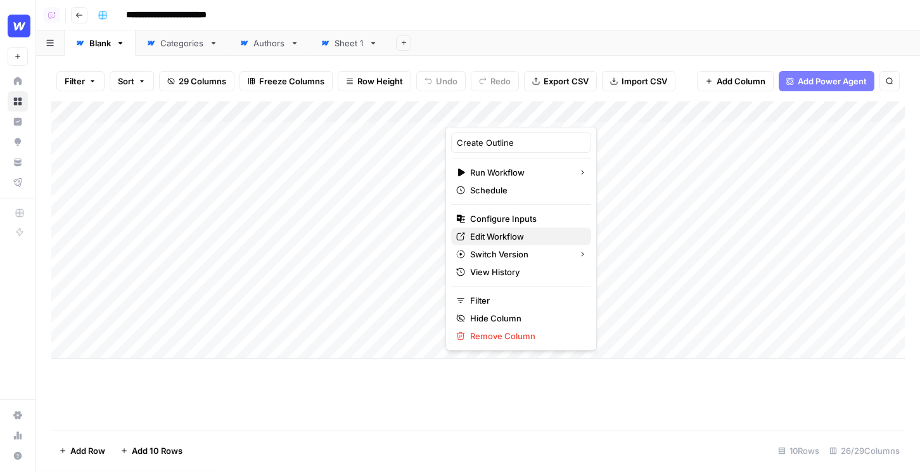
click at [501, 231] on span "Edit Workflow" at bounding box center [525, 236] width 111 height 13
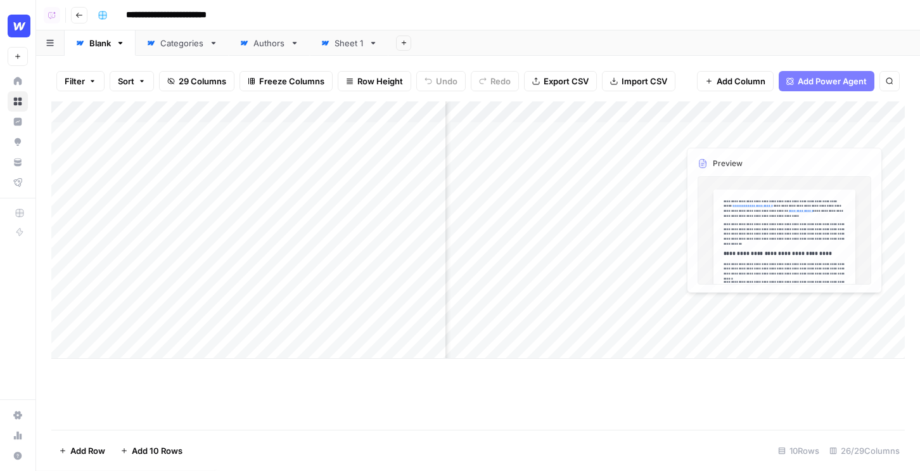
scroll to position [0, 1559]
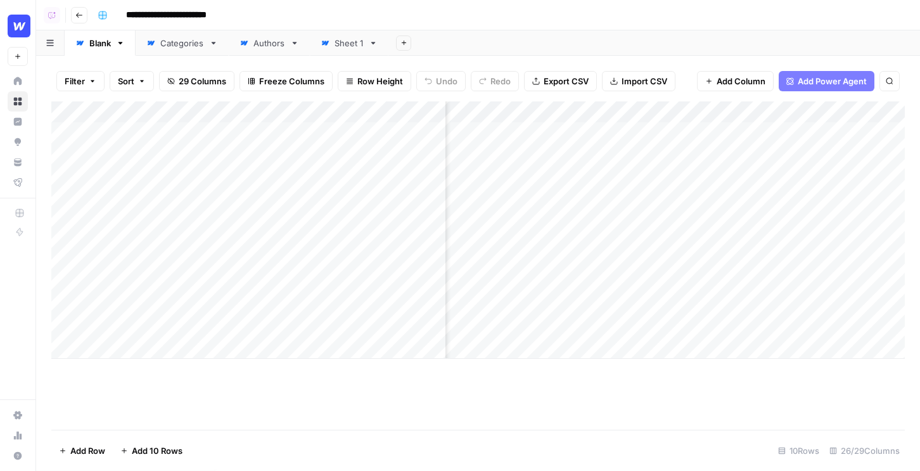
click at [799, 131] on div "Add Column" at bounding box center [477, 229] width 853 height 257
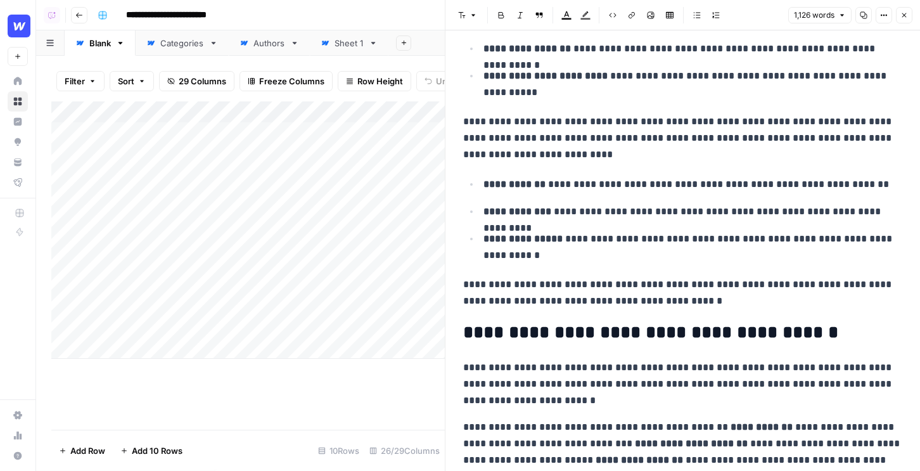
scroll to position [680, 0]
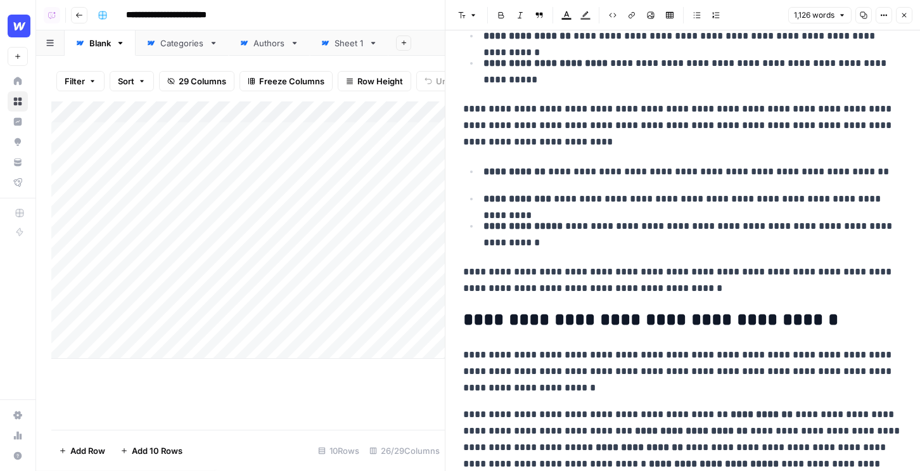
click at [906, 17] on icon "button" at bounding box center [904, 15] width 8 height 8
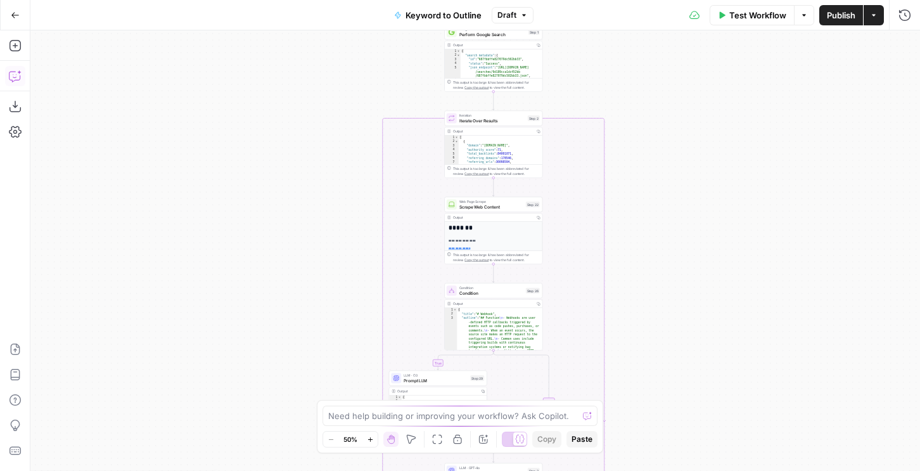
click at [17, 80] on icon "button" at bounding box center [15, 76] width 13 height 13
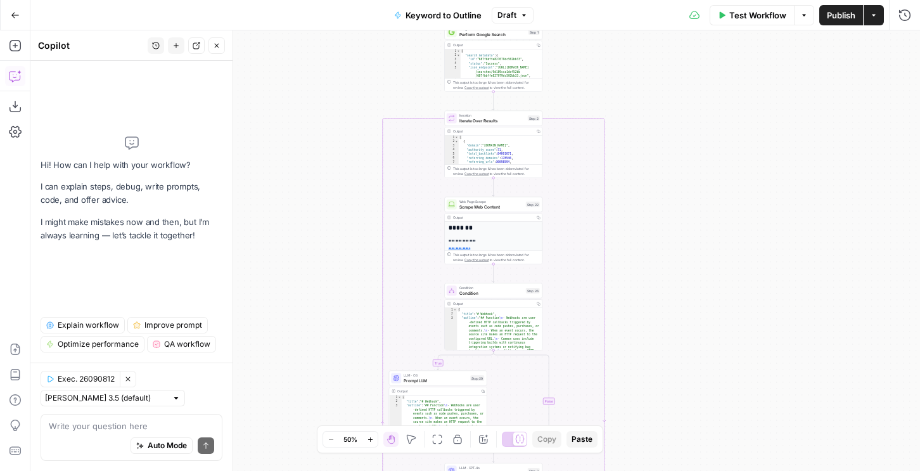
click at [81, 330] on span "Explain workflow" at bounding box center [88, 324] width 61 height 11
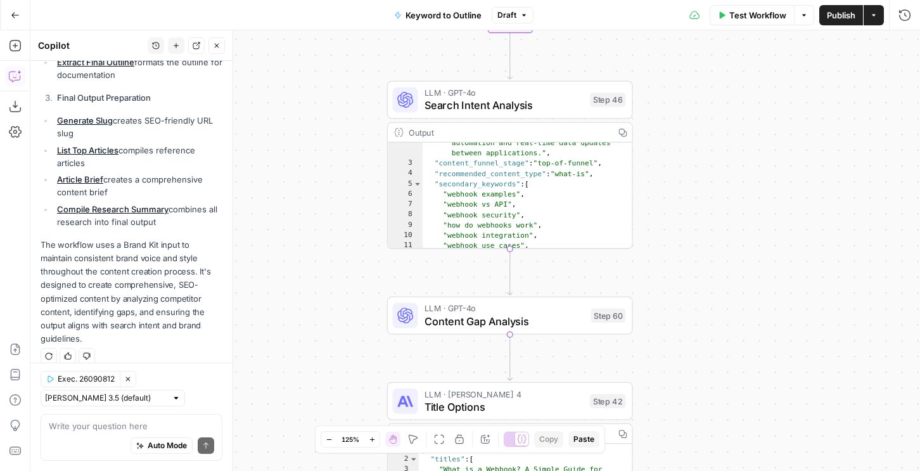
scroll to position [111, 0]
type textarea "**********"
drag, startPoint x: 554, startPoint y: 170, endPoint x: 547, endPoint y: 166, distance: 7.9
click at [547, 166] on div ""search_intent" : "The primary motivation for searching 'what is a webhook' is …" at bounding box center [527, 145] width 210 height 262
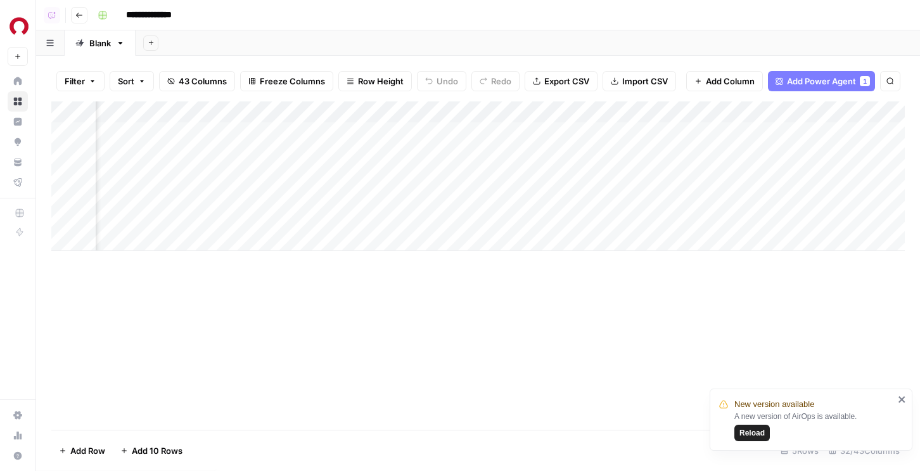
scroll to position [0, 743]
